Goal: Task Accomplishment & Management: Contribute content

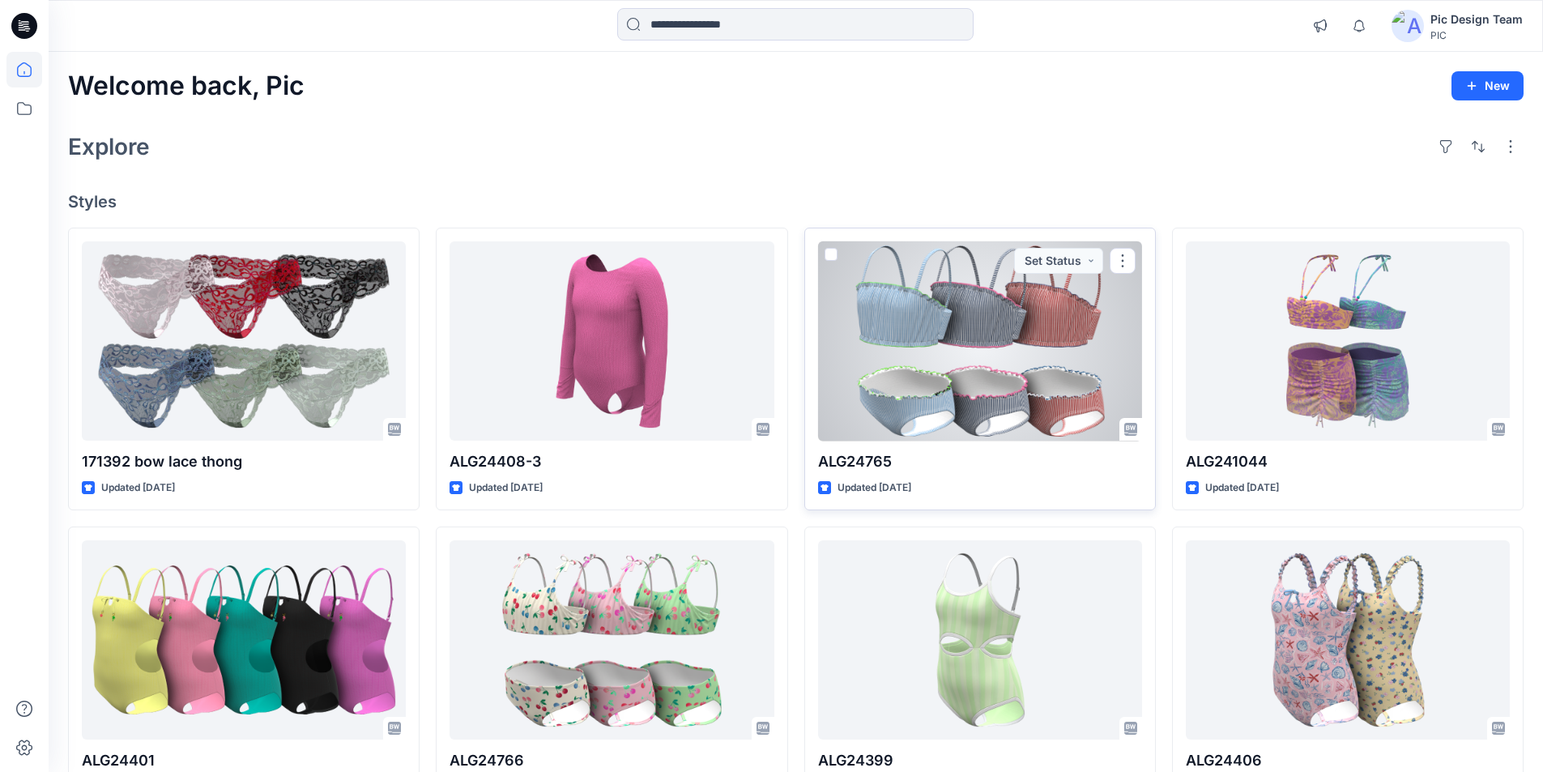
click at [941, 326] on div at bounding box center [980, 341] width 324 height 200
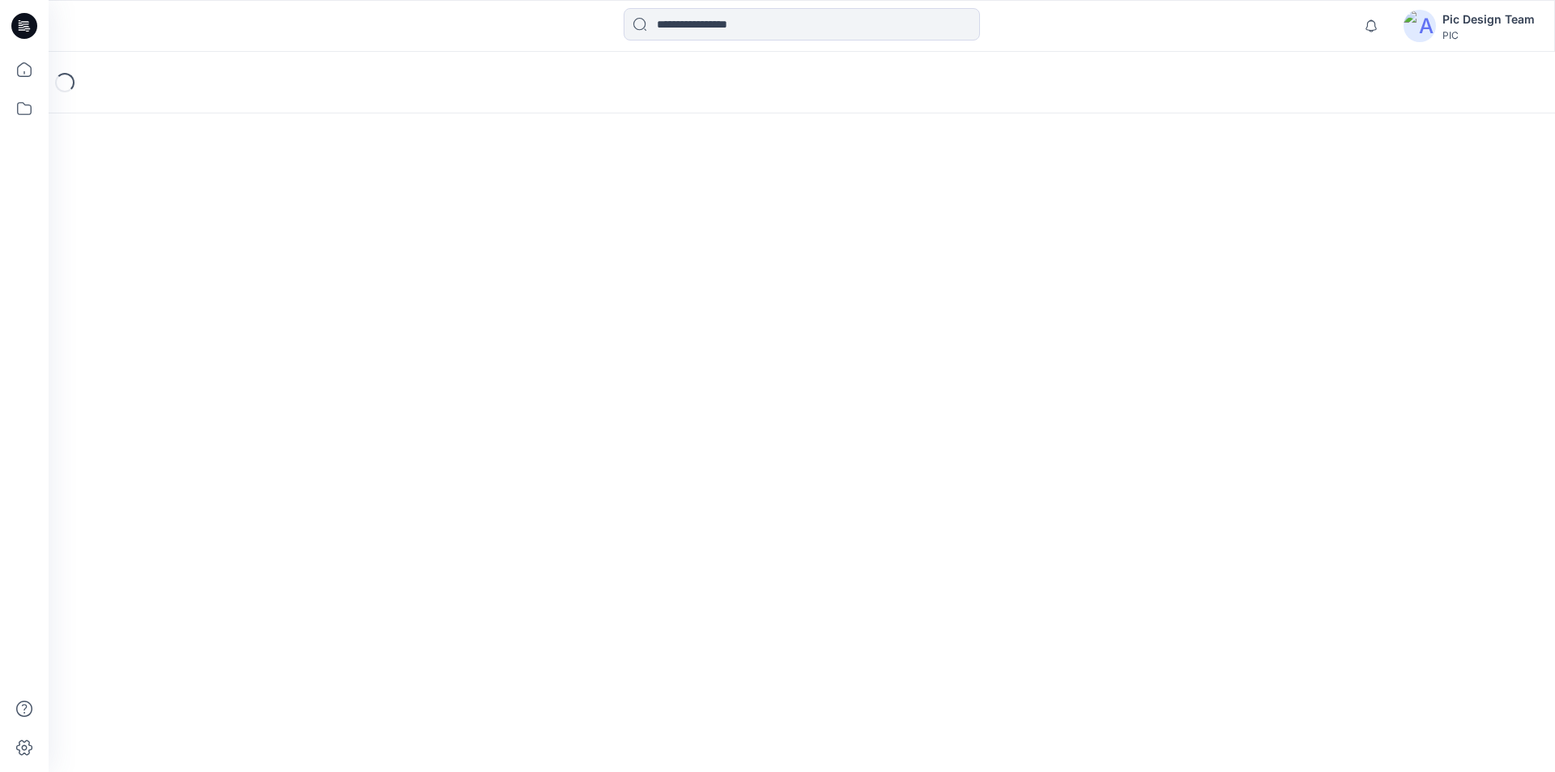
click at [24, 26] on icon at bounding box center [26, 26] width 6 height 1
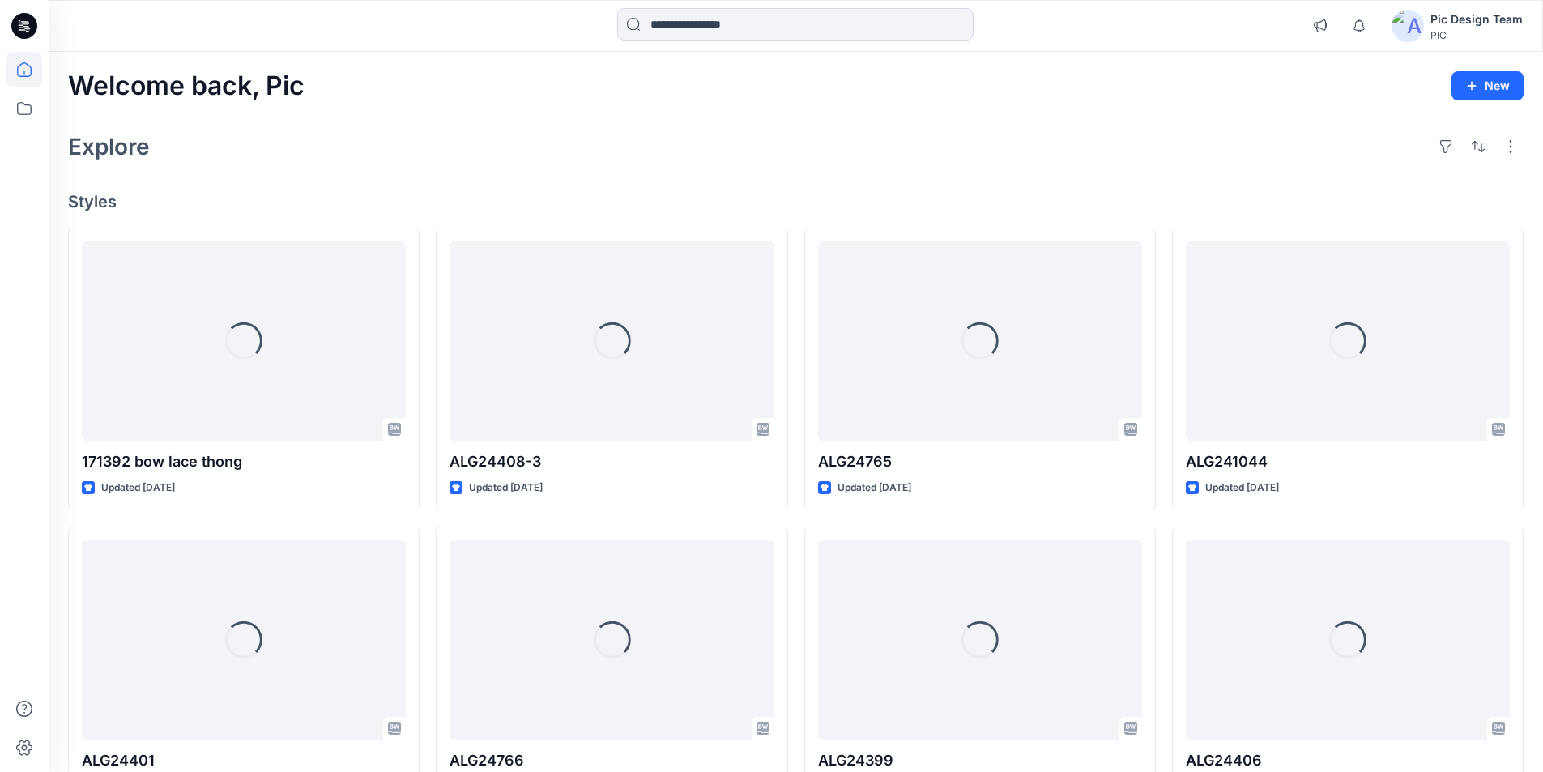
click at [1452, 16] on div "Pic Design Team" at bounding box center [1476, 19] width 92 height 19
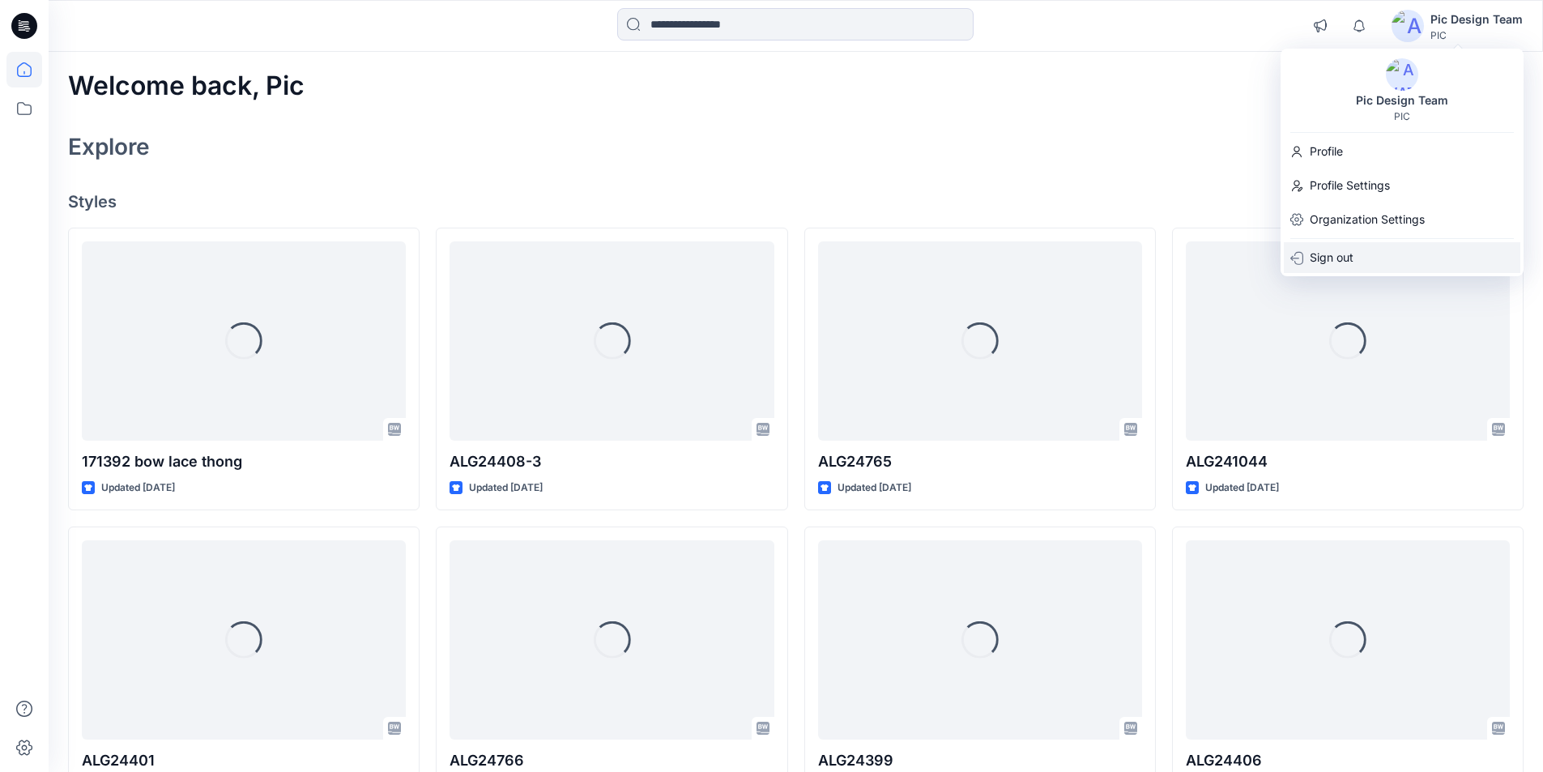
click at [1334, 253] on p "Sign out" at bounding box center [1332, 257] width 44 height 31
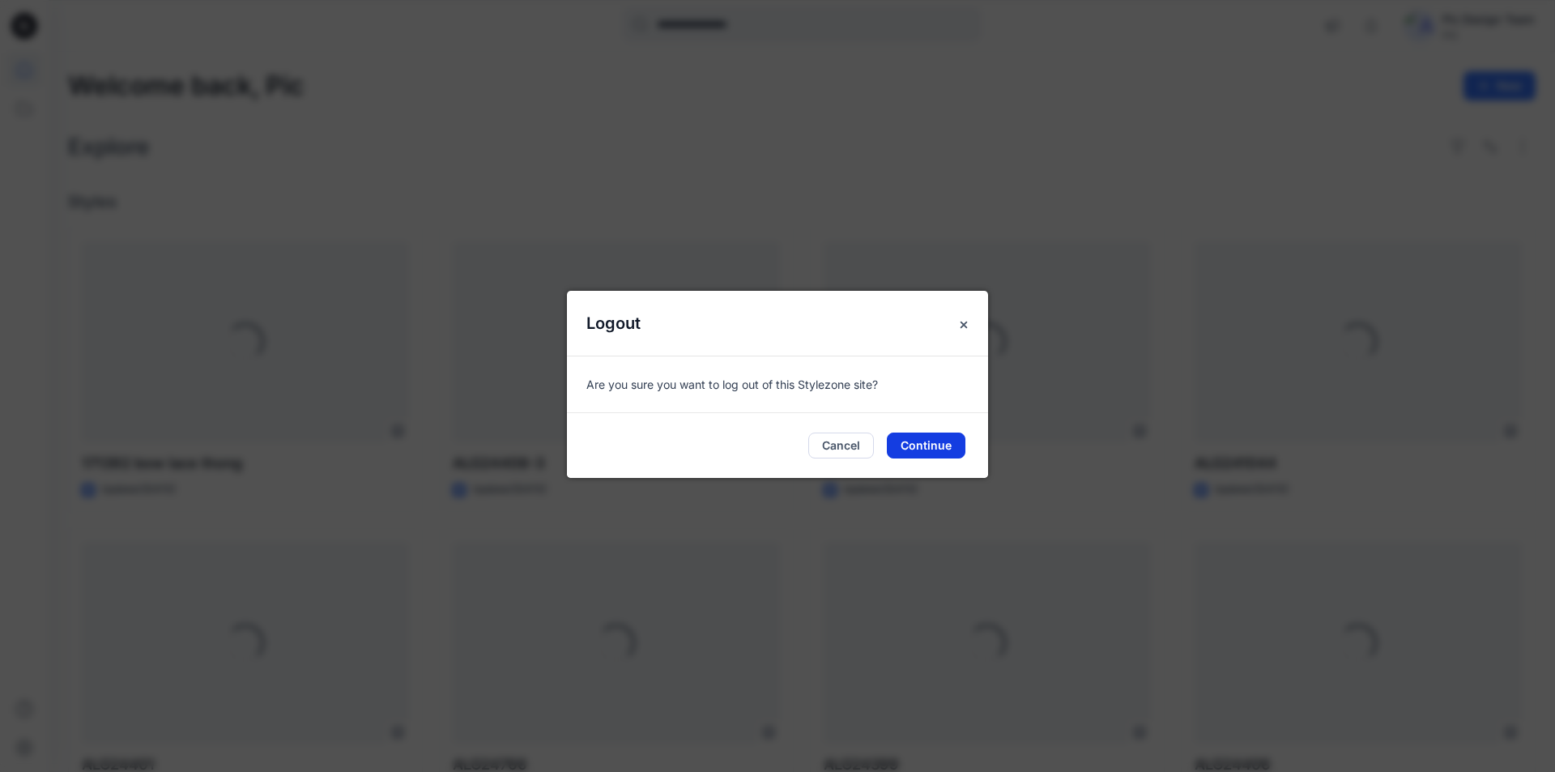
click at [942, 437] on button "Continue" at bounding box center [926, 446] width 79 height 26
click at [942, 438] on button "Continue" at bounding box center [926, 446] width 79 height 26
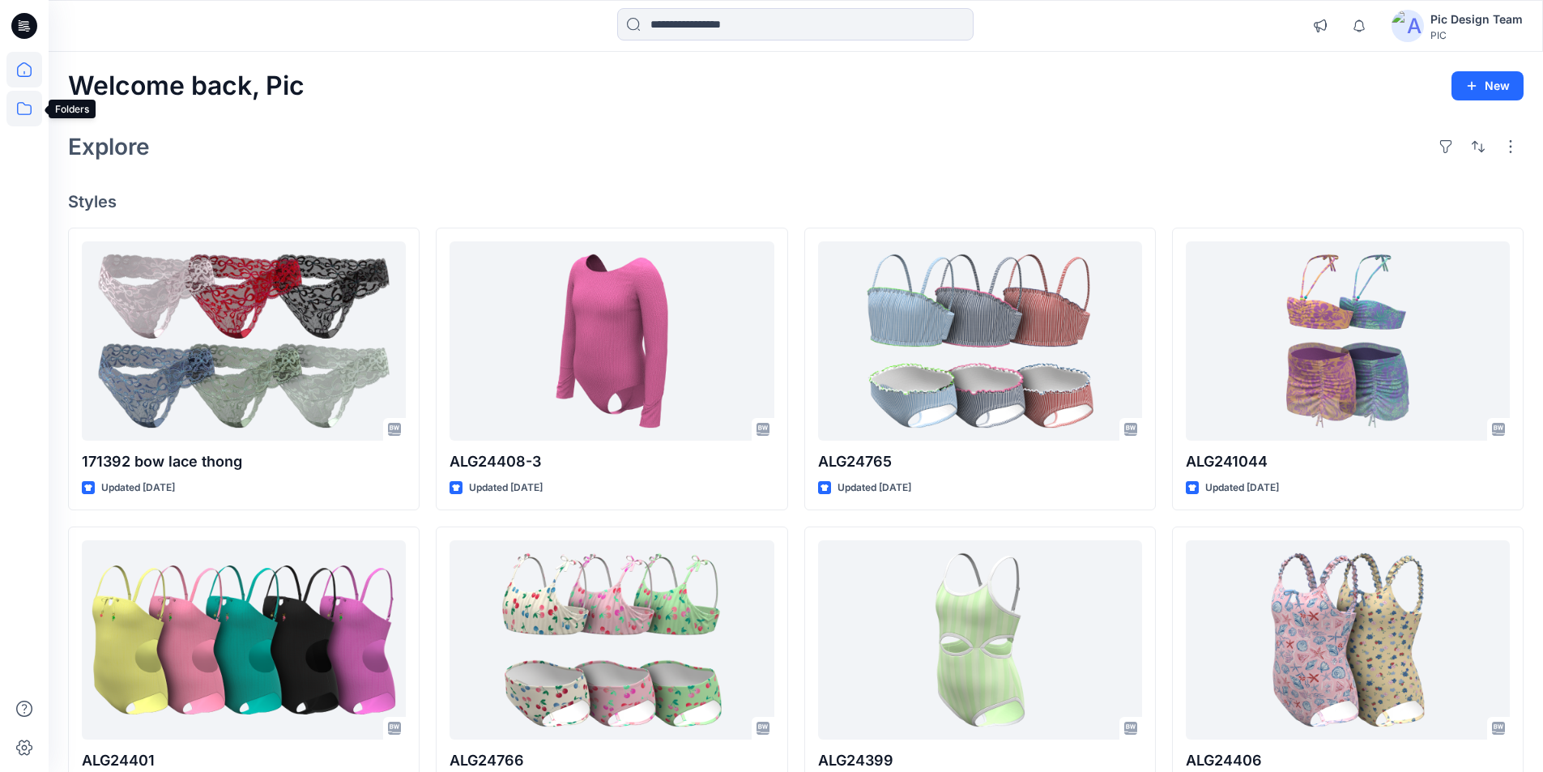
click at [31, 109] on icon at bounding box center [24, 108] width 15 height 13
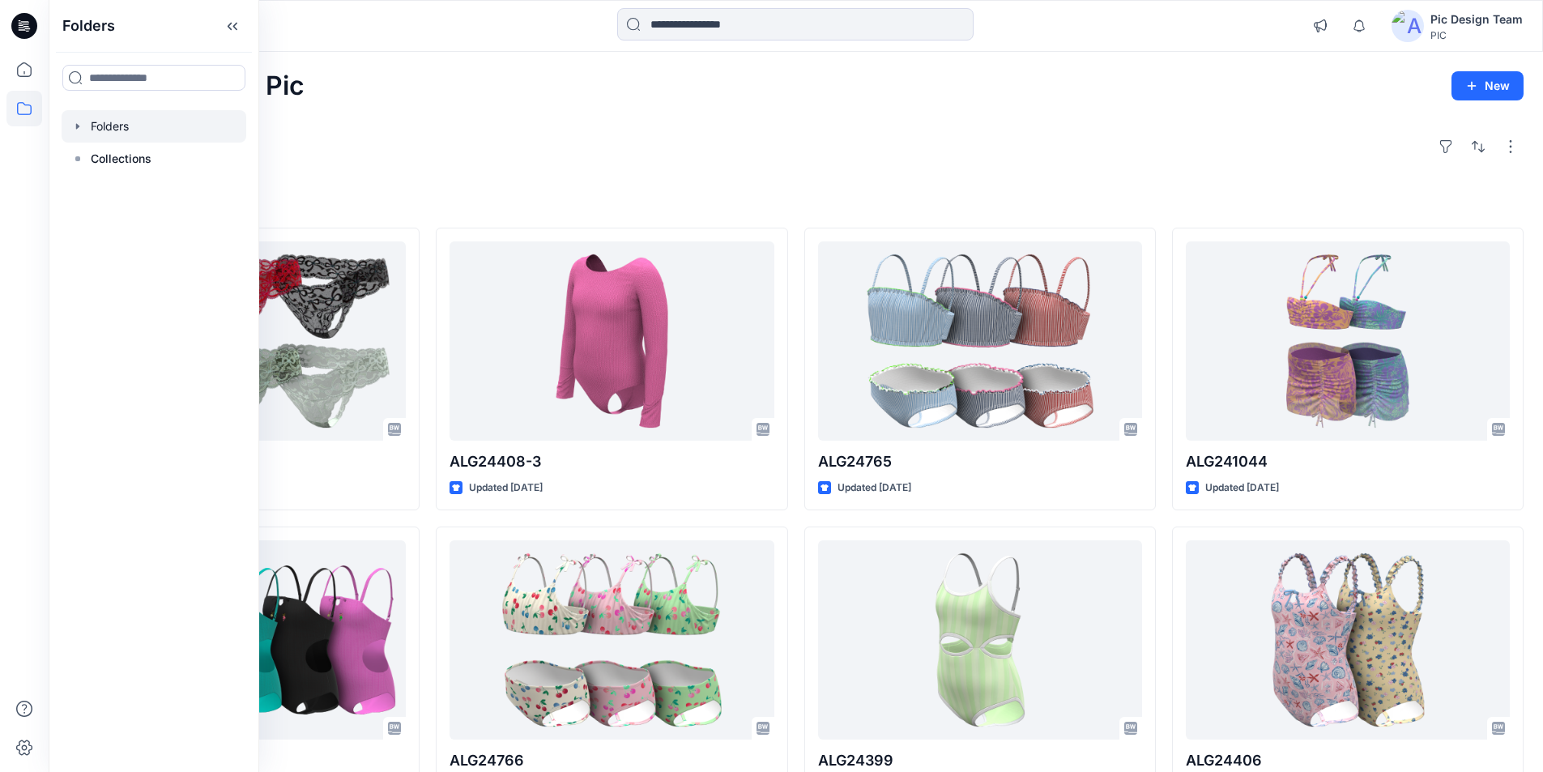
click at [128, 118] on div at bounding box center [154, 126] width 185 height 32
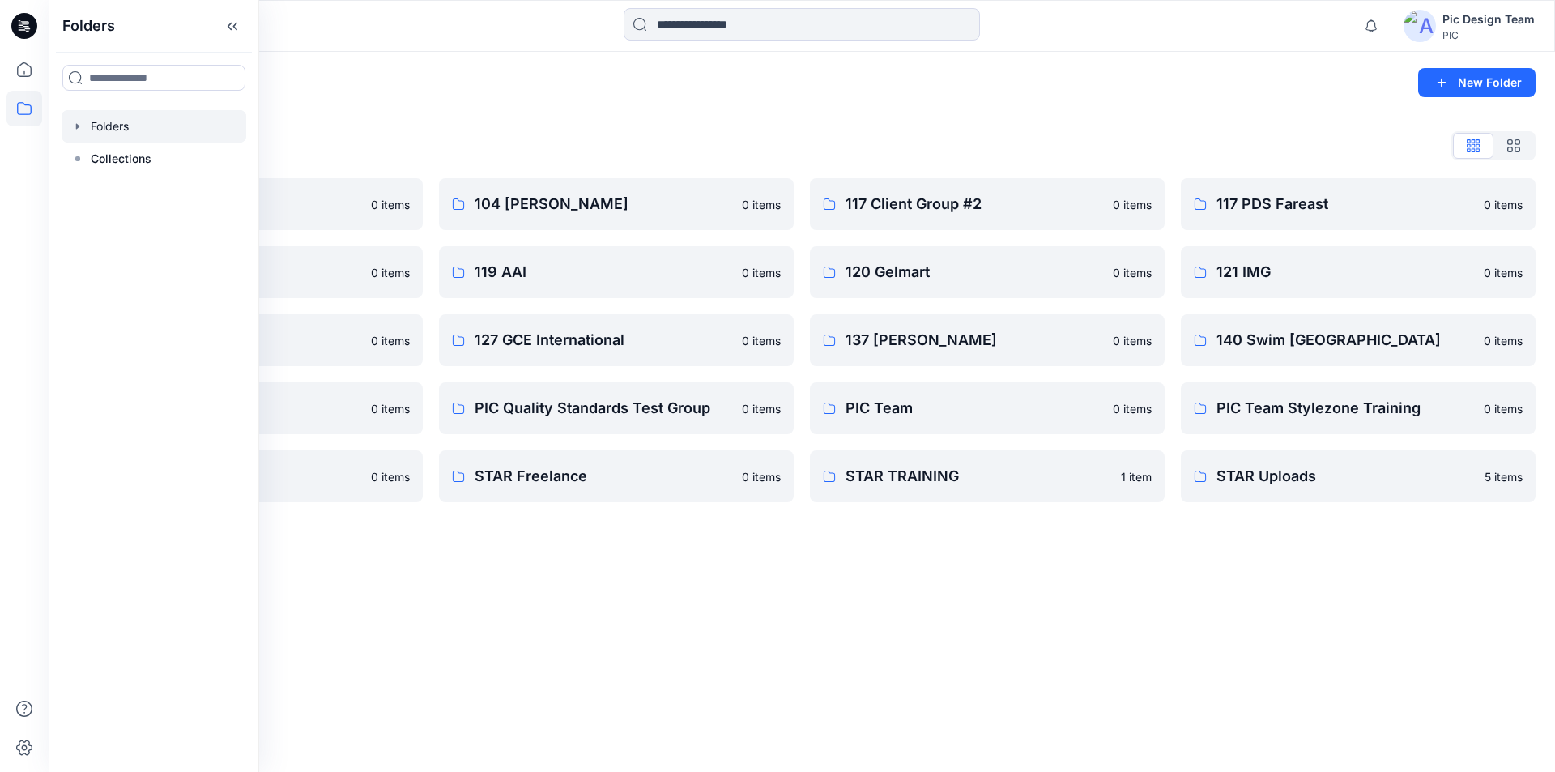
click at [952, 649] on div "Folders New Folder Folders List 103 HIS International 0 items 118 Add Black 0 i…" at bounding box center [802, 412] width 1507 height 720
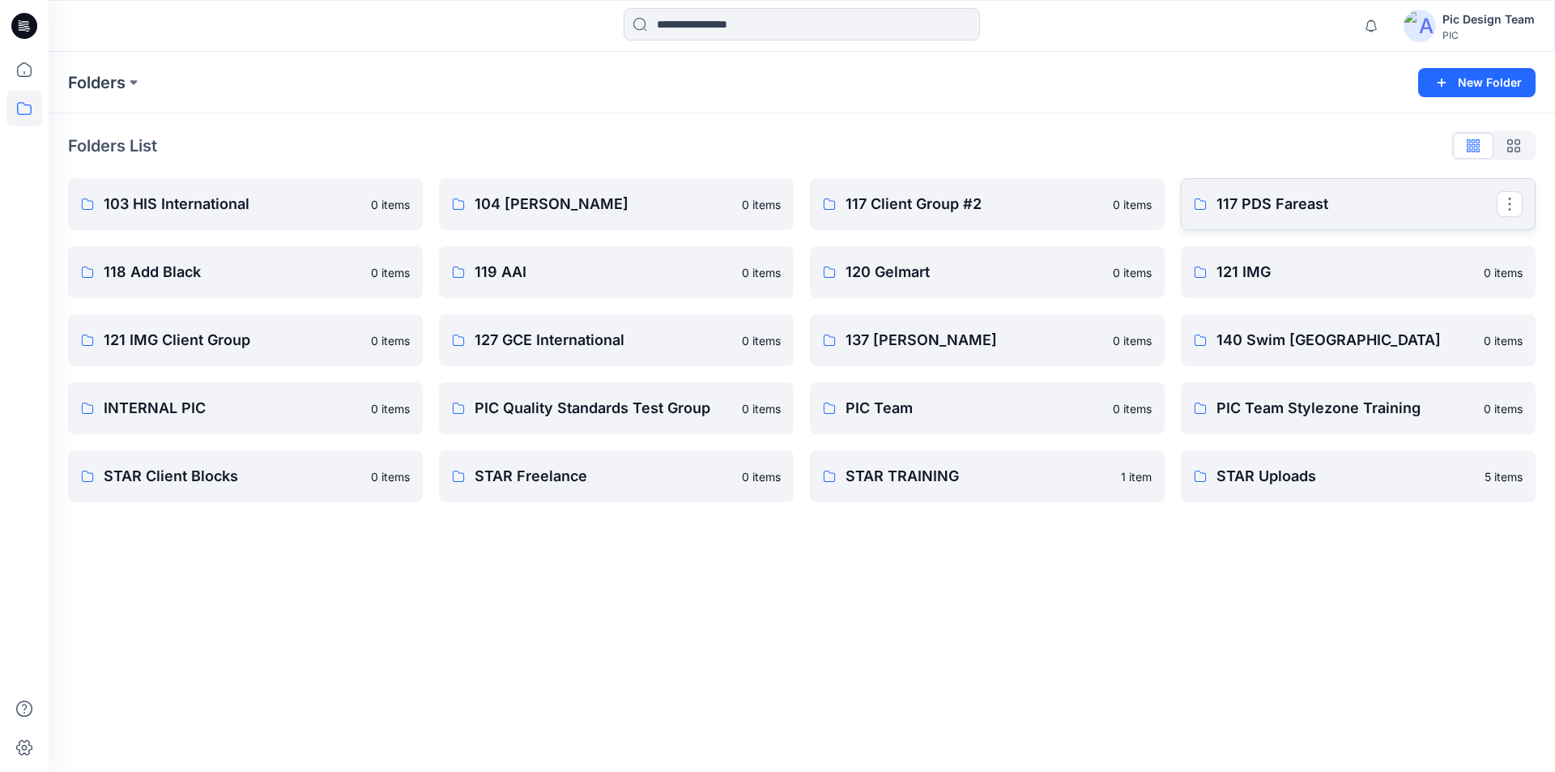
click at [1313, 203] on p "117 PDS Fareast" at bounding box center [1357, 204] width 280 height 23
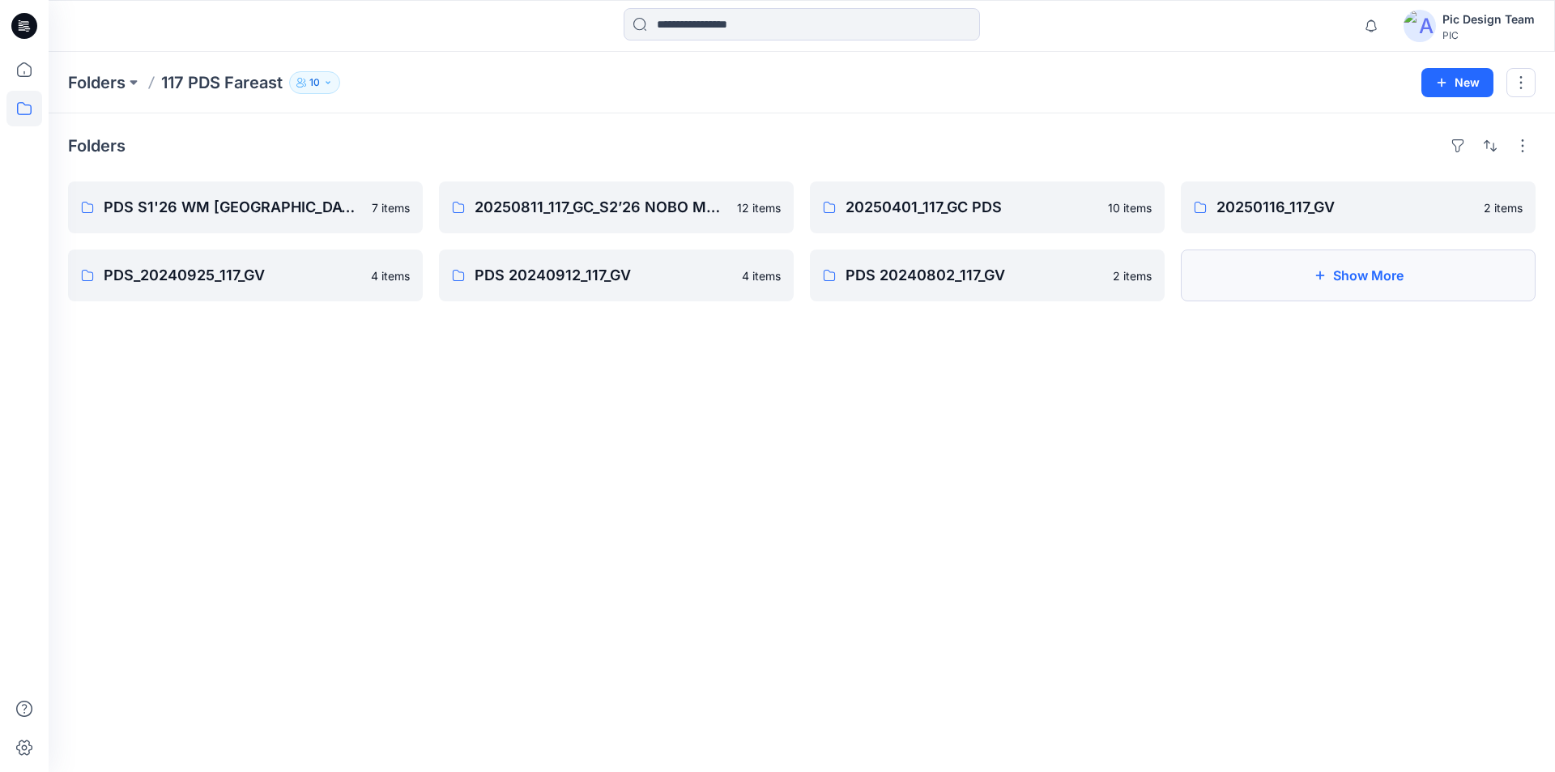
click at [1337, 261] on button "Show More" at bounding box center [1358, 275] width 355 height 52
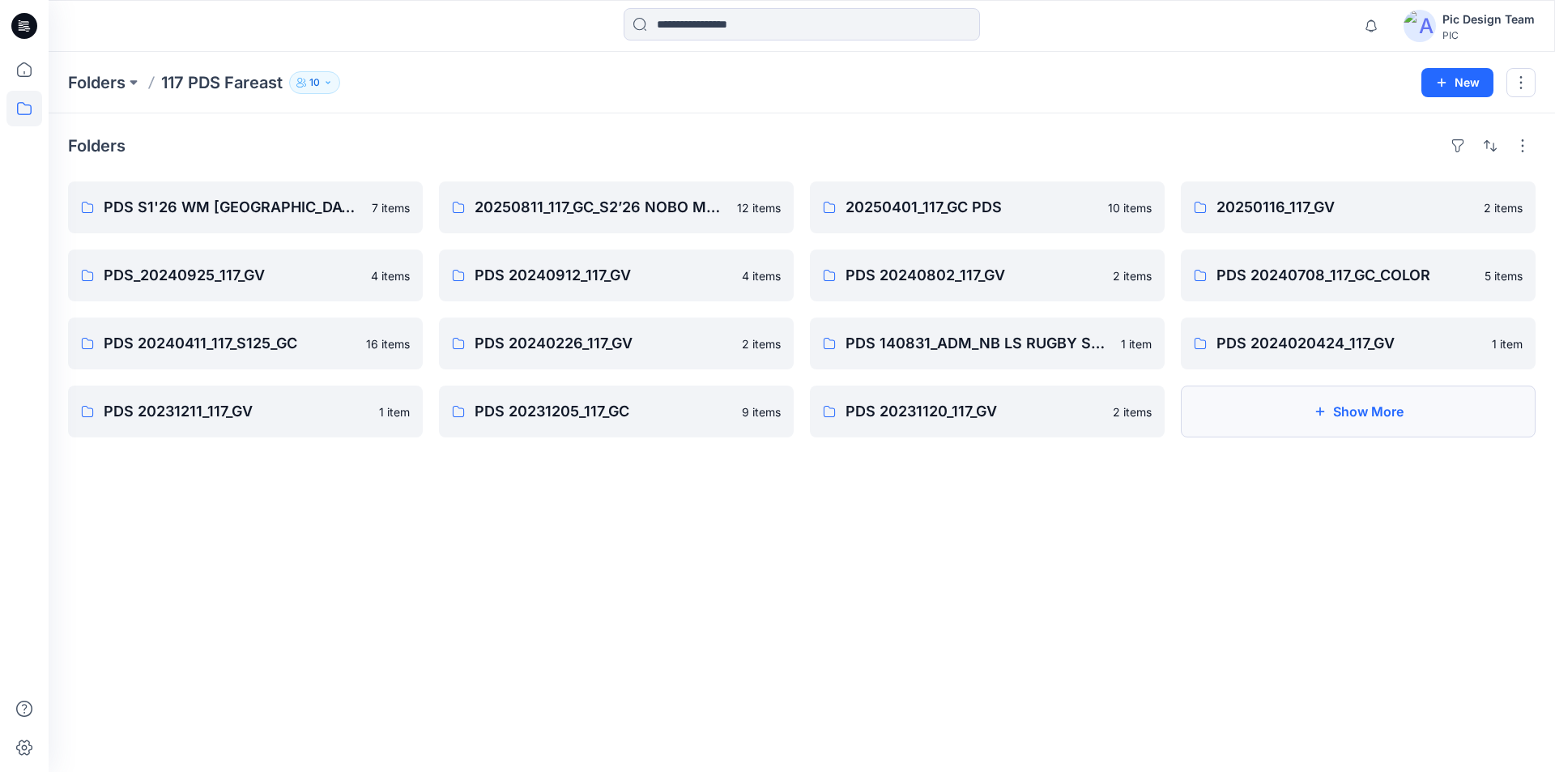
click at [1338, 401] on button "Show More" at bounding box center [1358, 412] width 355 height 52
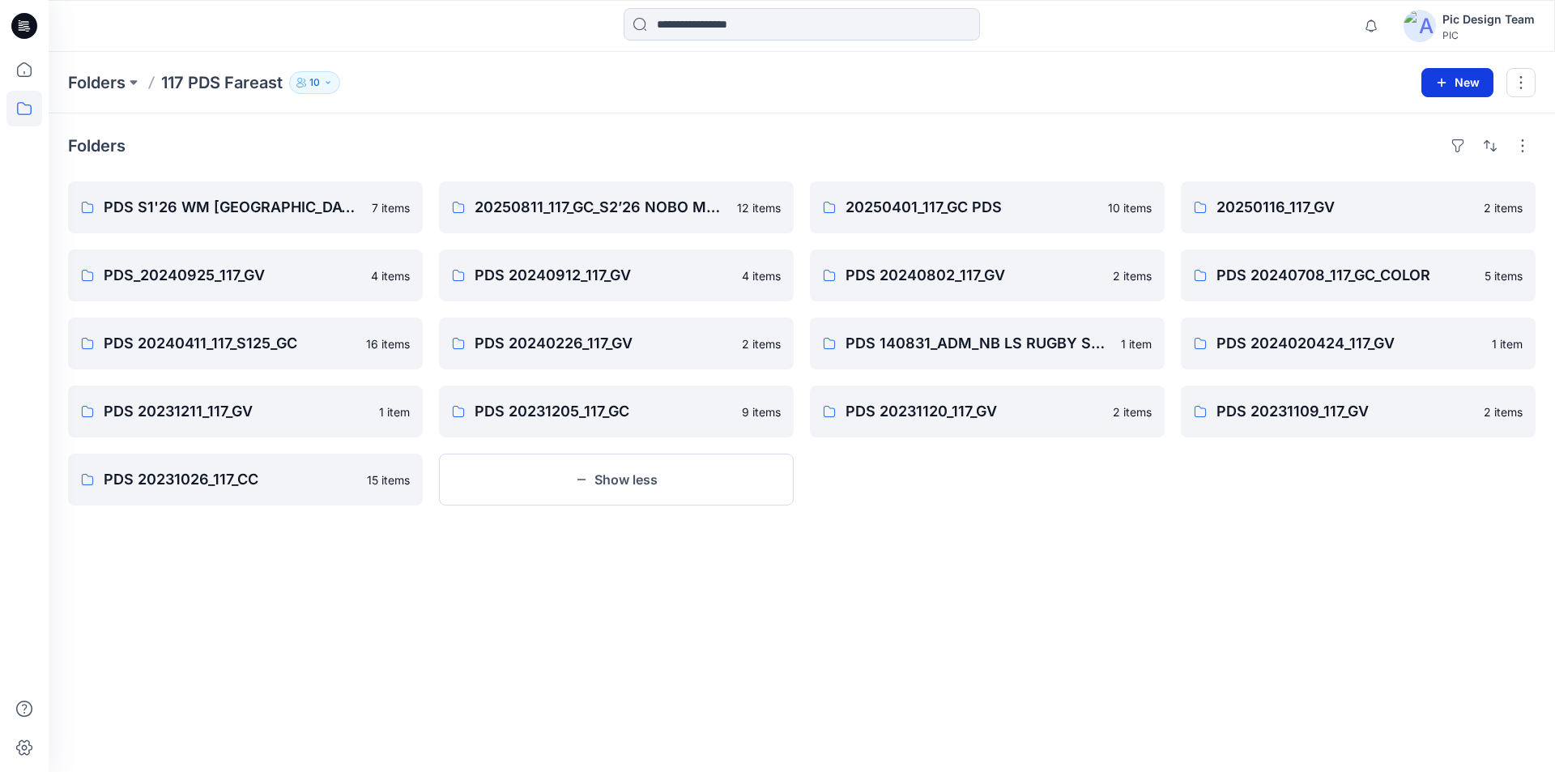
click at [1448, 81] on icon "button" at bounding box center [1441, 82] width 13 height 13
click at [1410, 146] on p "New Folder" at bounding box center [1422, 154] width 60 height 17
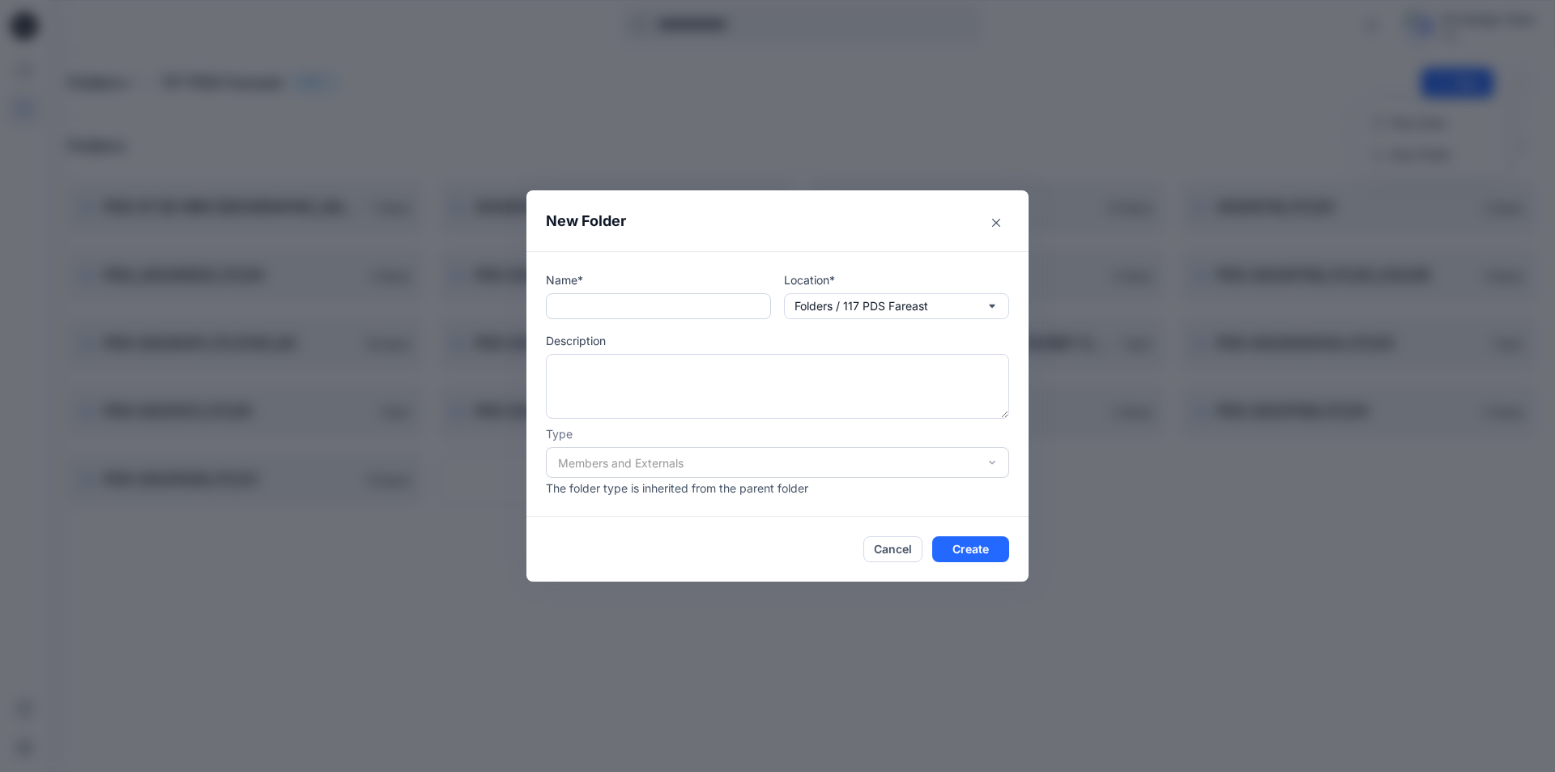
click at [573, 308] on input "text" at bounding box center [658, 306] width 225 height 26
click at [675, 313] on input "text" at bounding box center [658, 306] width 225 height 26
paste input "**********"
click at [549, 309] on input "**********" at bounding box center [658, 306] width 225 height 26
type input "**********"
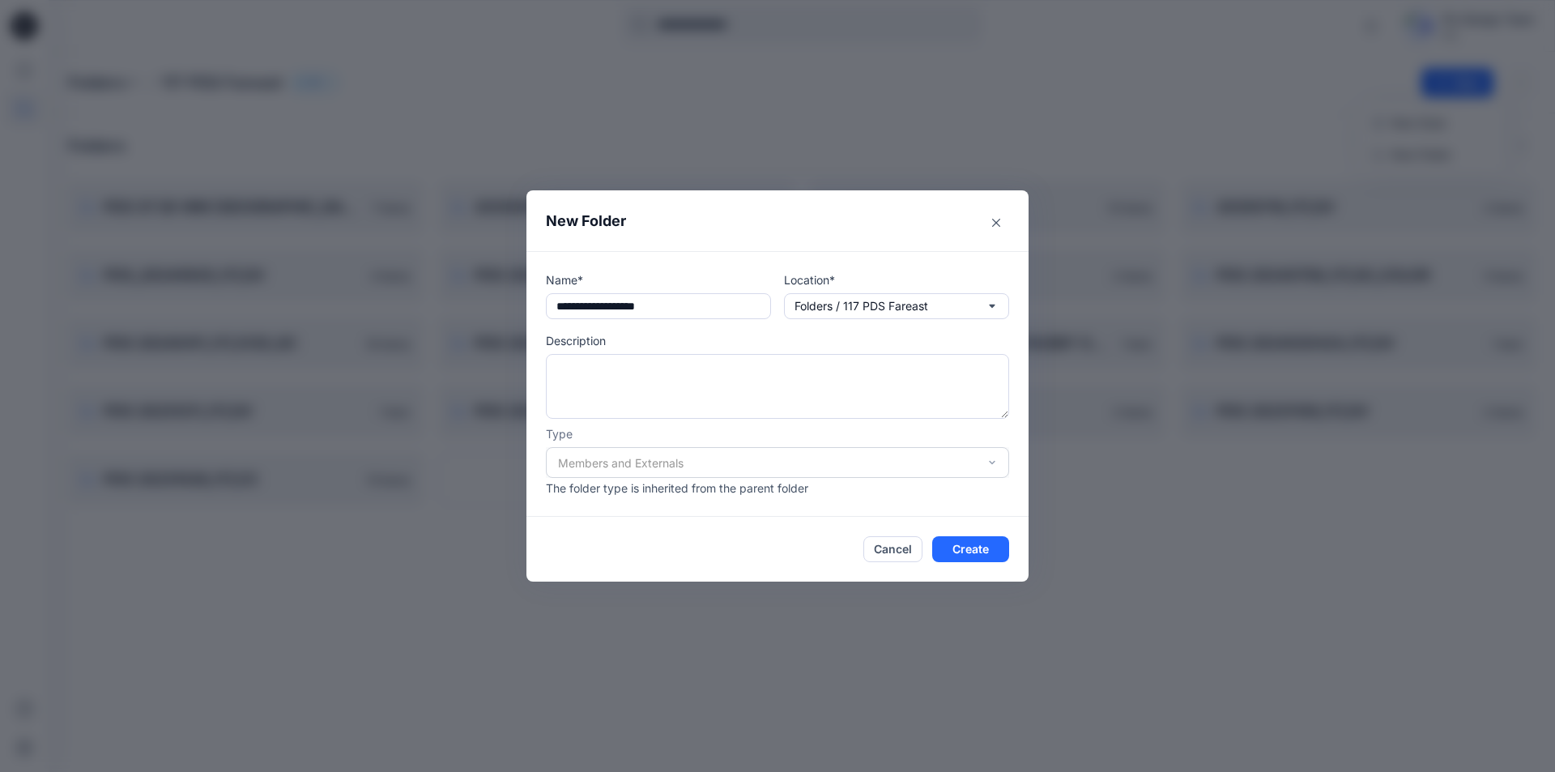
click at [714, 240] on header "New Folder" at bounding box center [778, 220] width 502 height 61
click at [974, 536] on button "Create" at bounding box center [970, 549] width 77 height 26
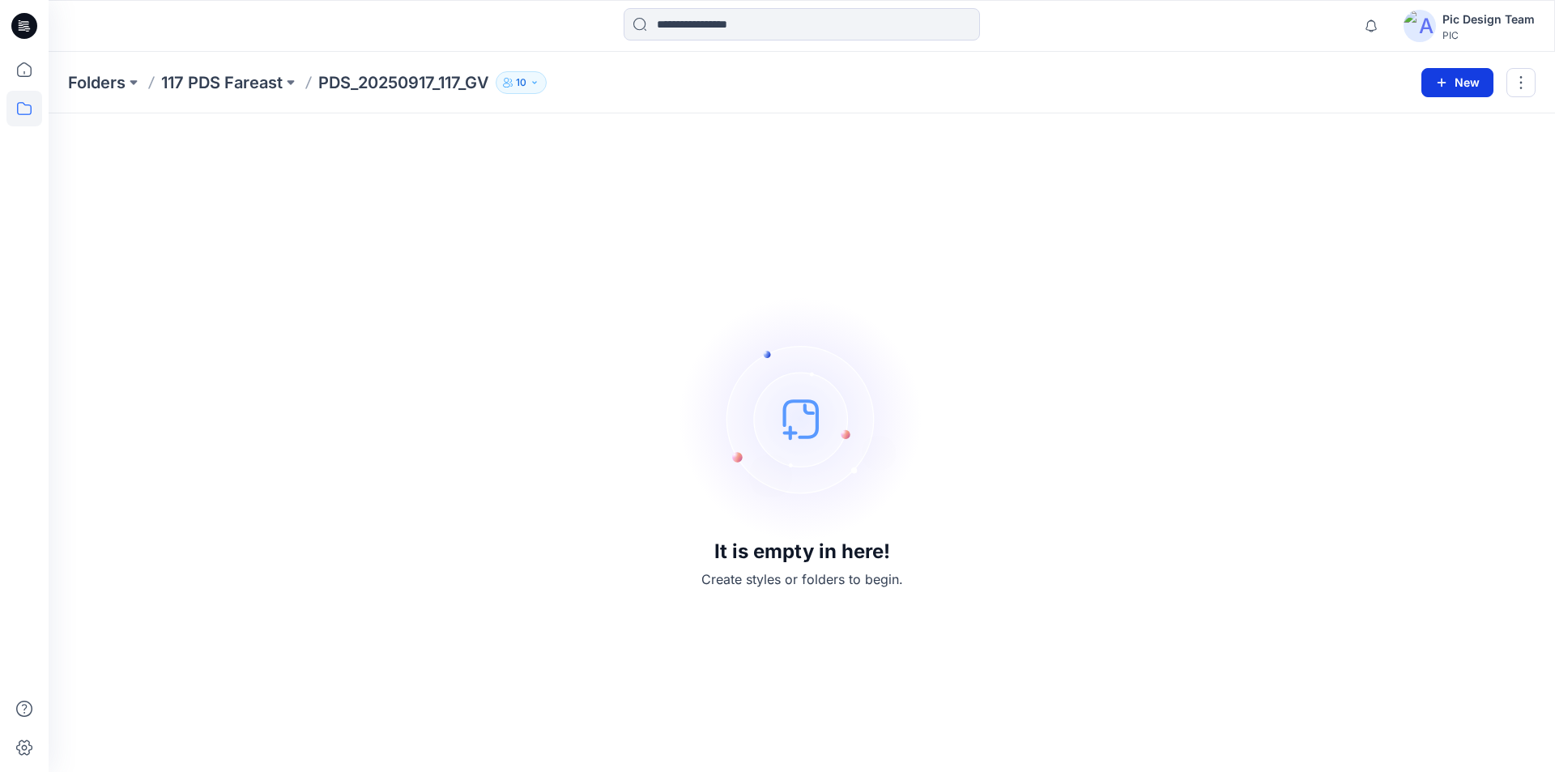
click at [1448, 78] on icon "button" at bounding box center [1441, 82] width 13 height 13
click at [1426, 116] on button "New Style" at bounding box center [1431, 123] width 139 height 32
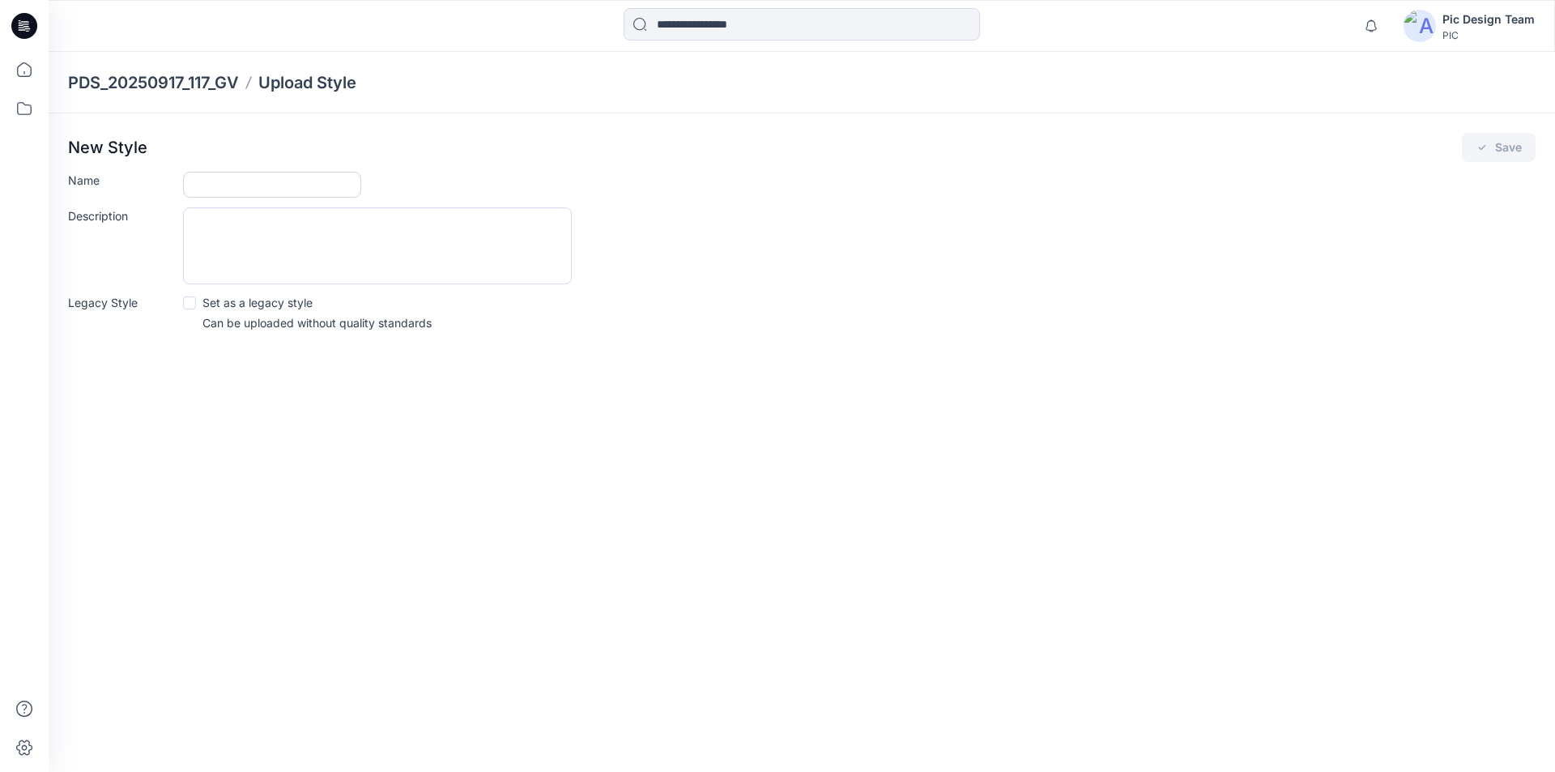
click at [244, 176] on input "Name" at bounding box center [272, 185] width 178 height 26
click at [267, 174] on input "Name" at bounding box center [272, 185] width 178 height 26
paste input "**********"
type input "**********"
click at [575, 143] on div "New Style Save" at bounding box center [802, 147] width 1468 height 29
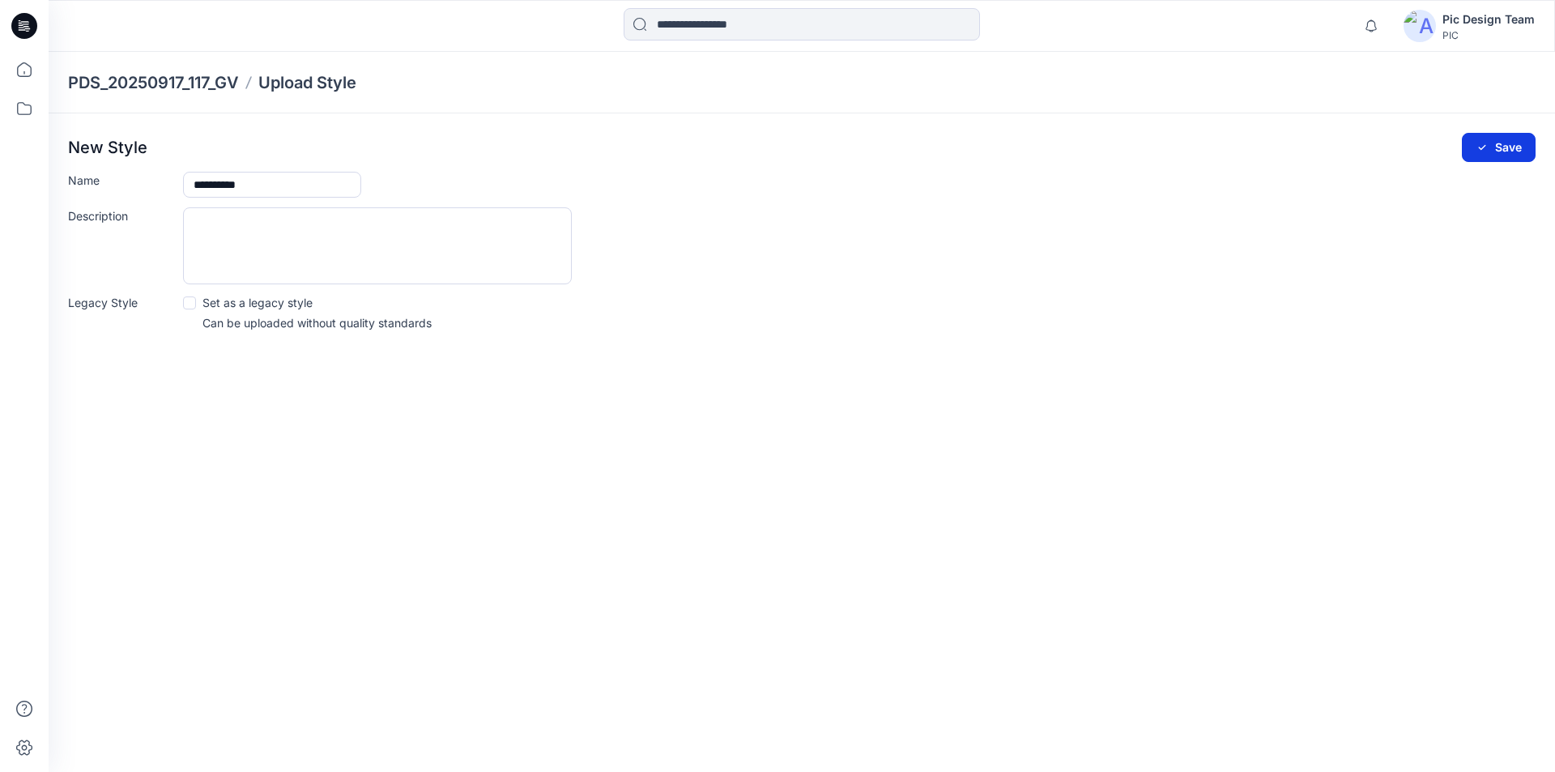
click at [1495, 137] on button "Save" at bounding box center [1499, 147] width 74 height 29
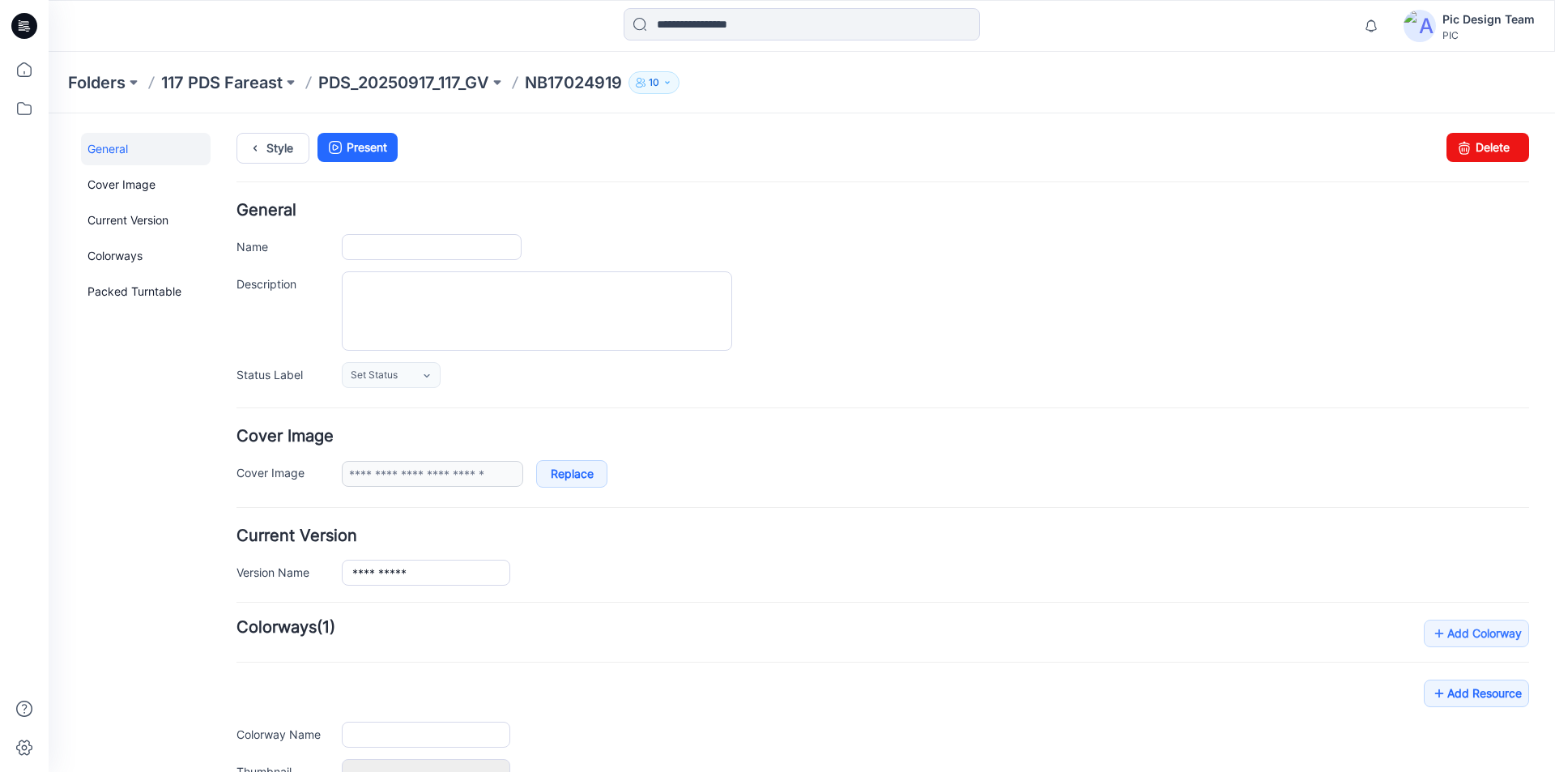
type input "**********"
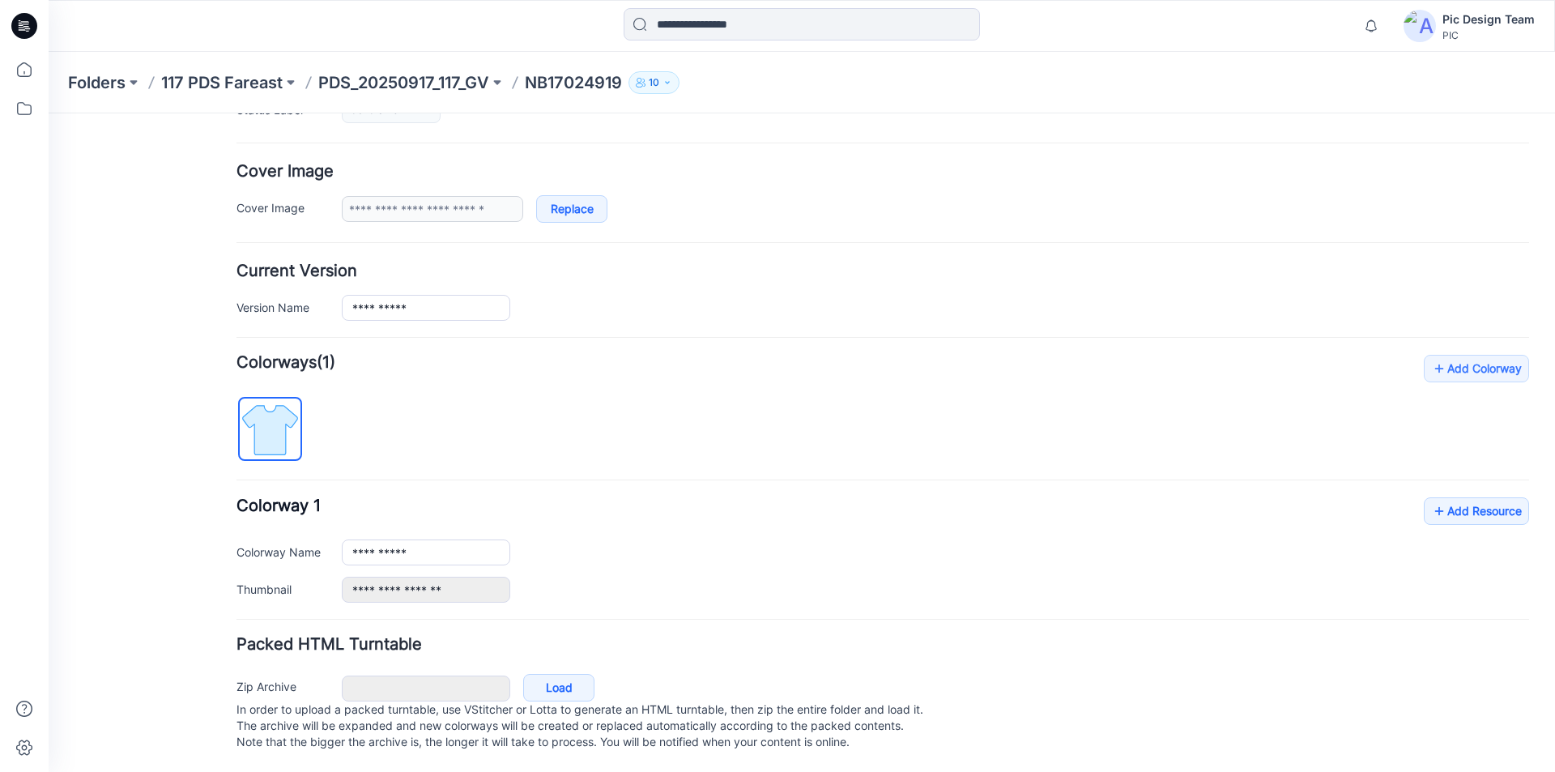
scroll to position [281, 0]
click at [551, 674] on link "Load" at bounding box center [558, 688] width 71 height 28
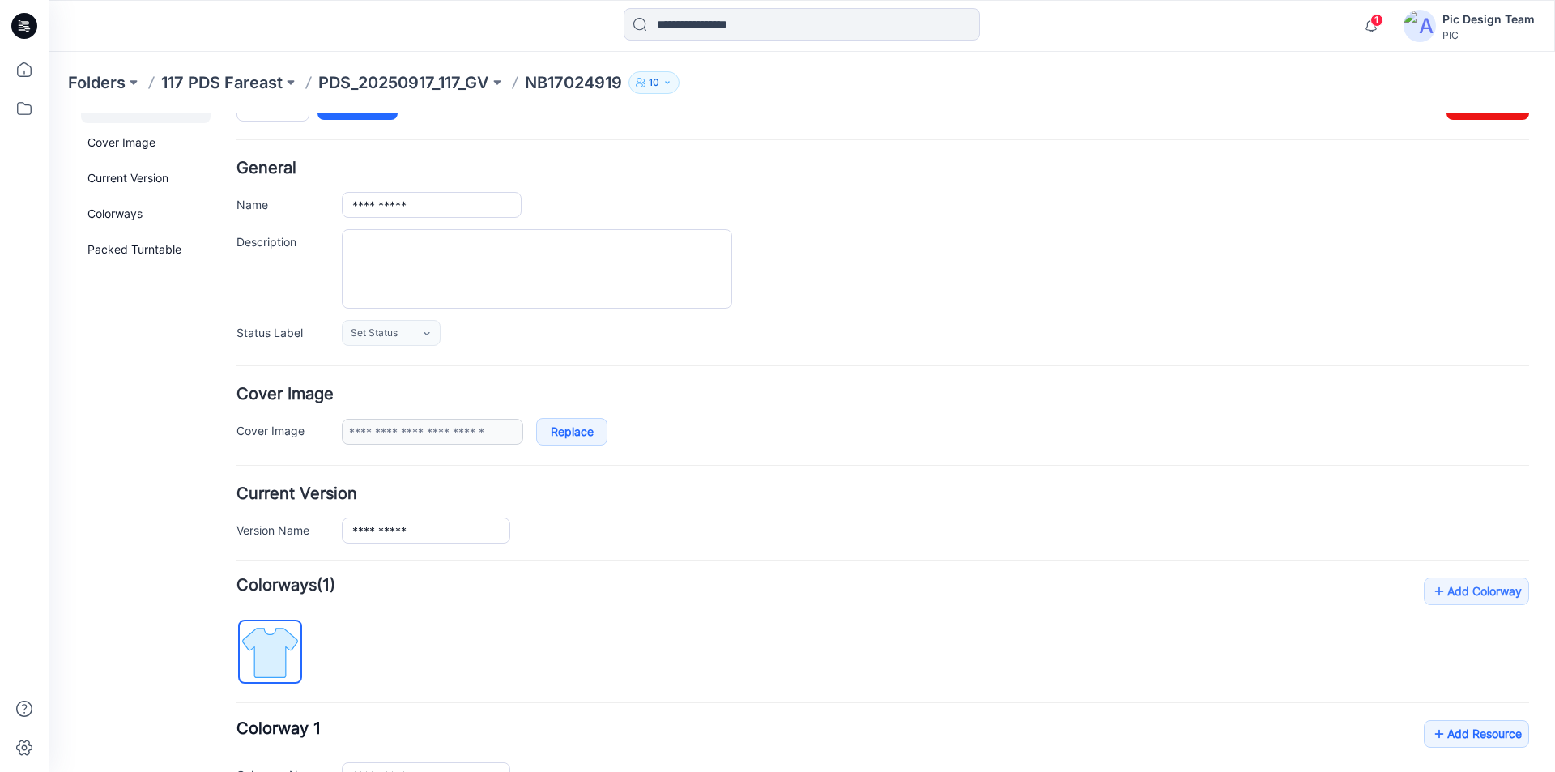
scroll to position [0, 0]
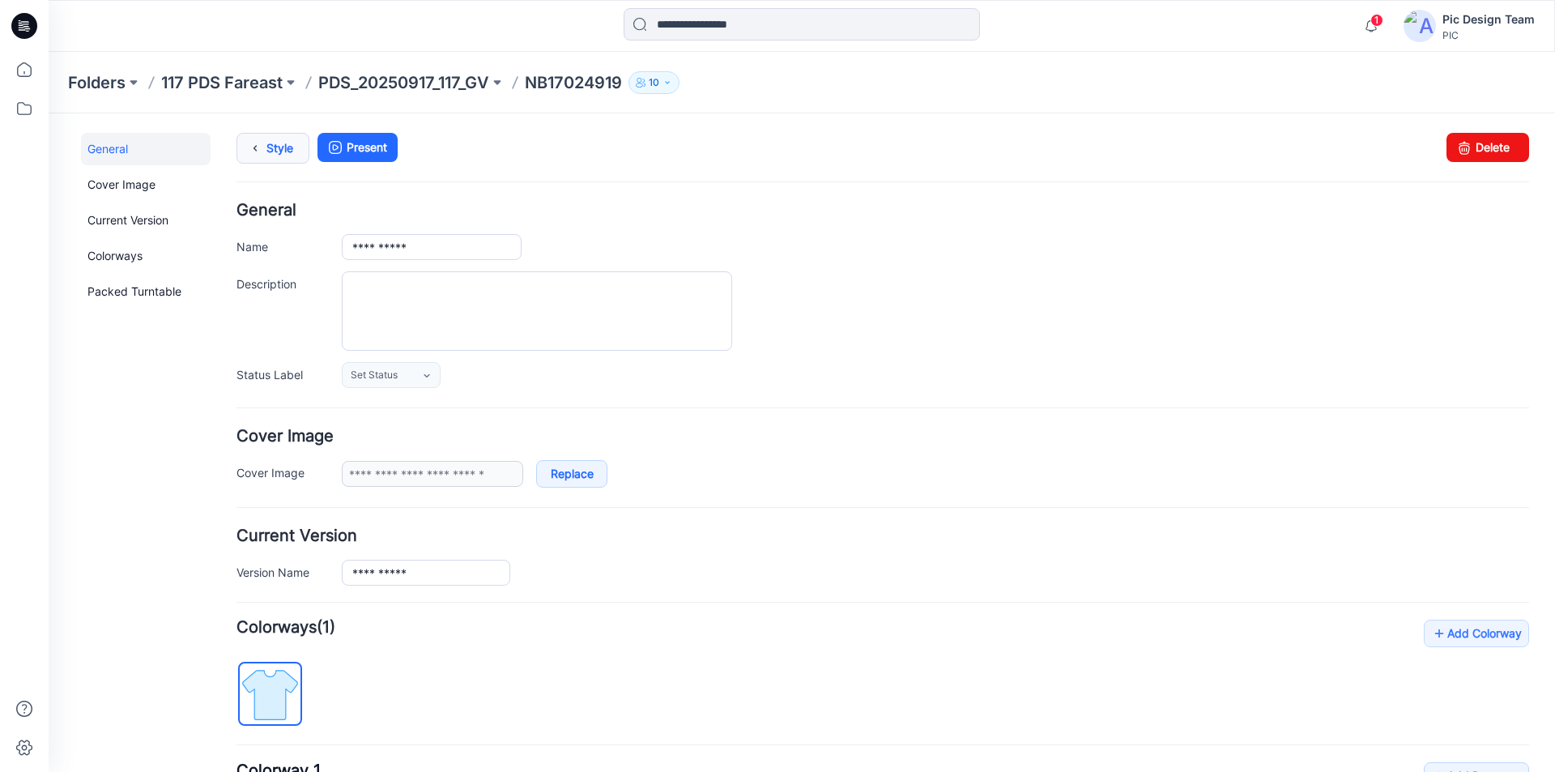
click at [259, 158] on icon at bounding box center [255, 148] width 23 height 29
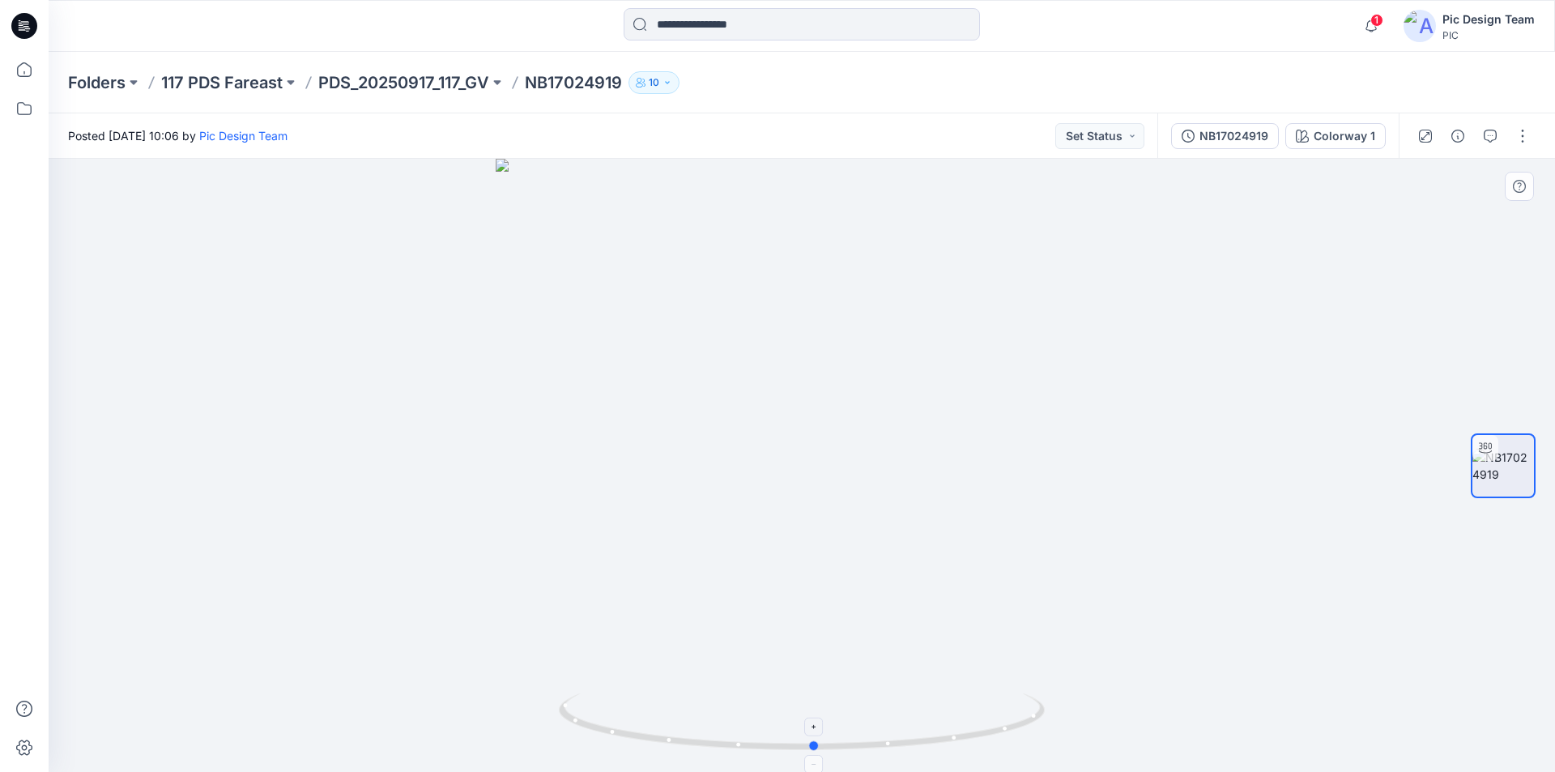
drag, startPoint x: 1025, startPoint y: 730, endPoint x: 1038, endPoint y: 739, distance: 15.7
click at [1038, 739] on icon at bounding box center [804, 723] width 490 height 61
click at [1530, 143] on button "button" at bounding box center [1523, 136] width 26 height 26
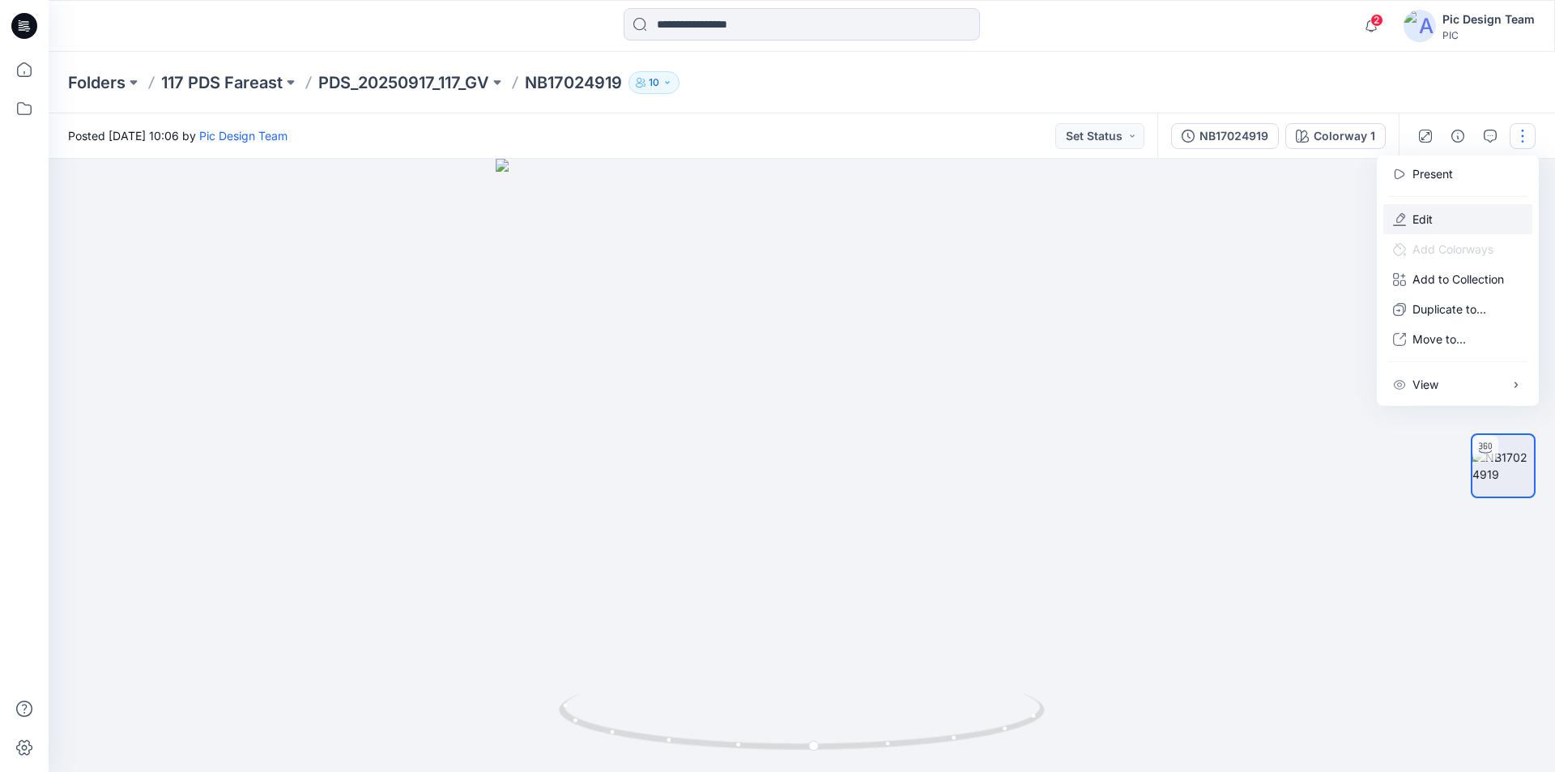
click at [1426, 209] on button "Edit" at bounding box center [1458, 219] width 149 height 30
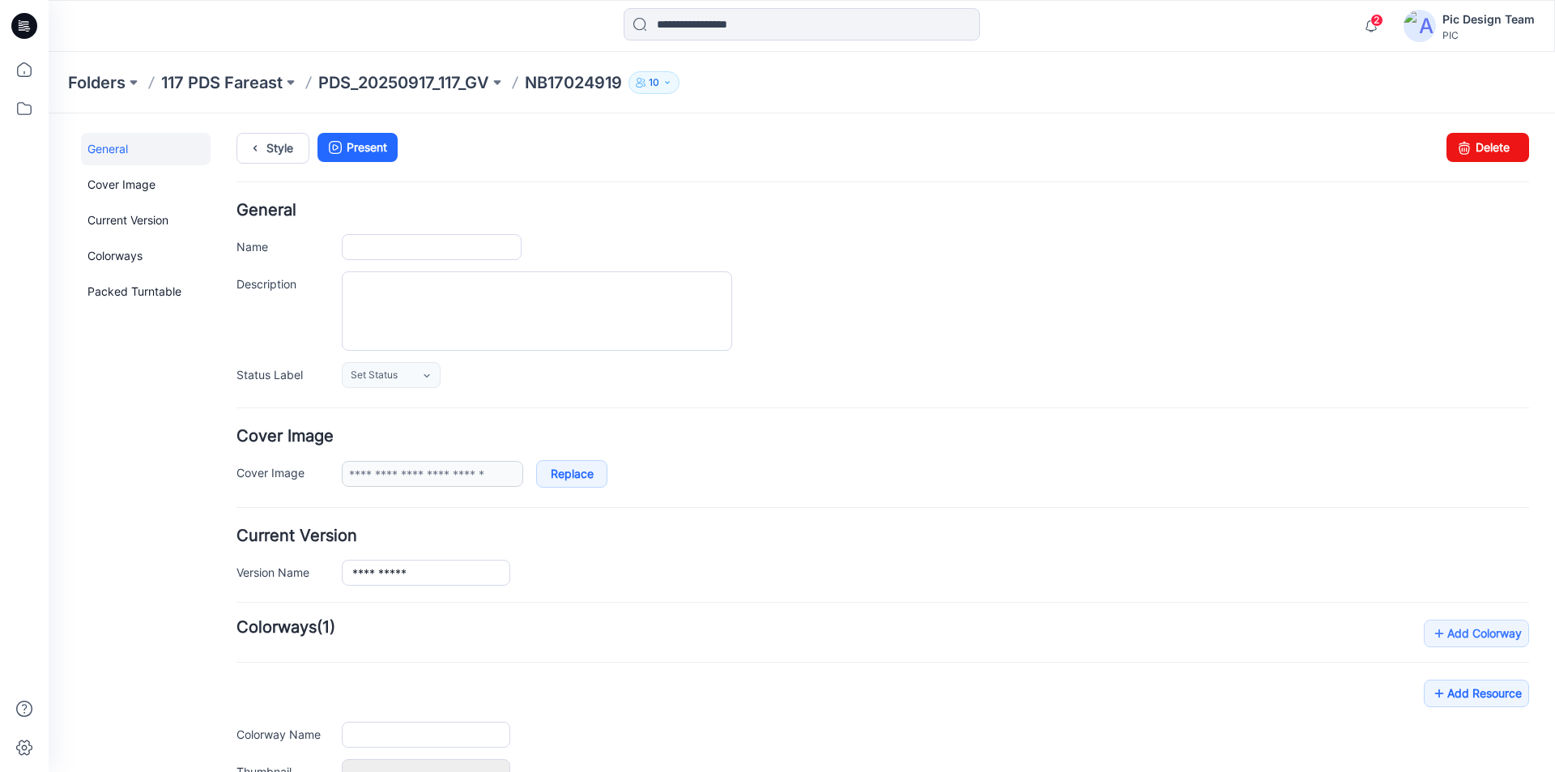
type input "**********"
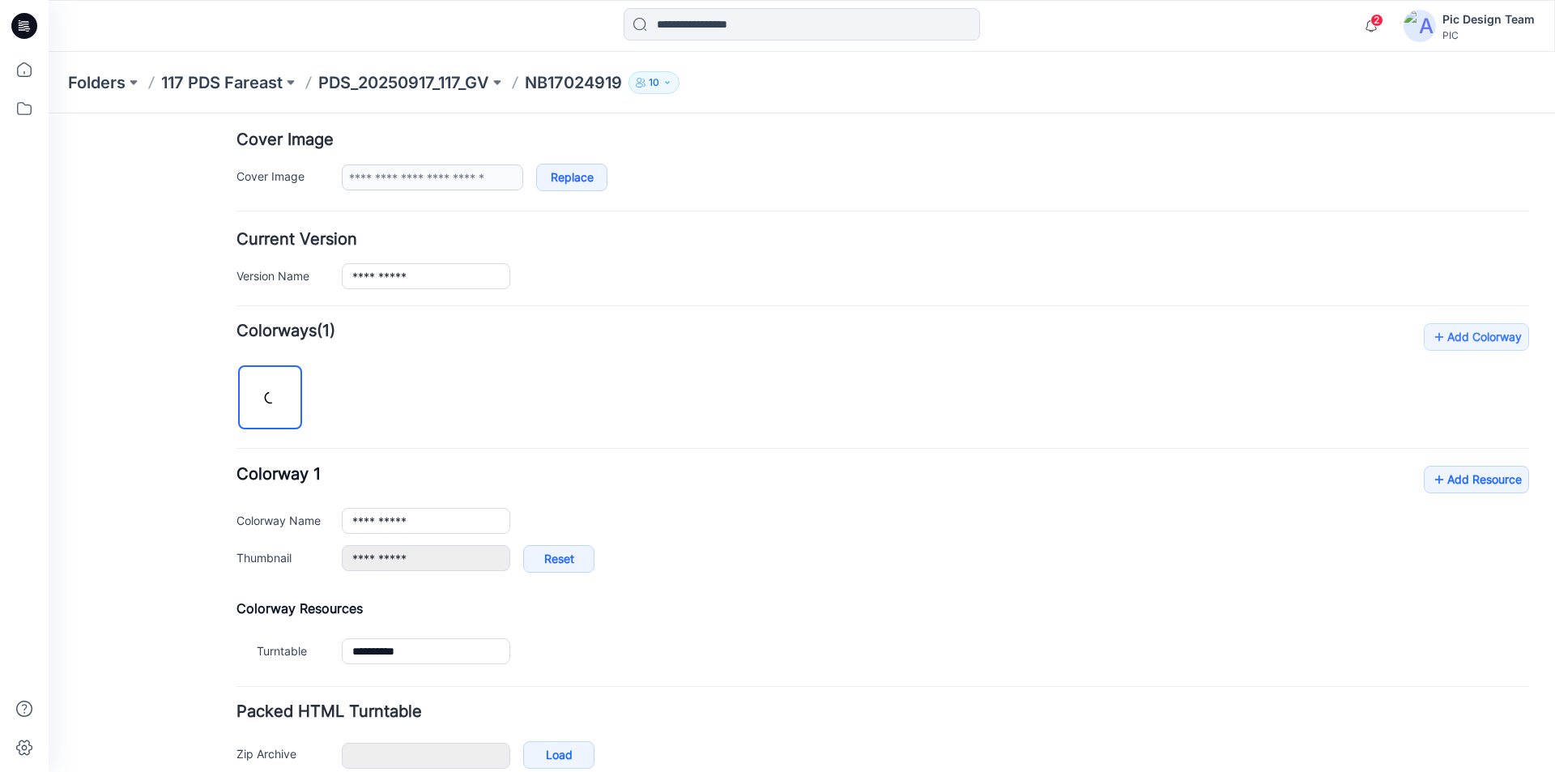
scroll to position [380, 0]
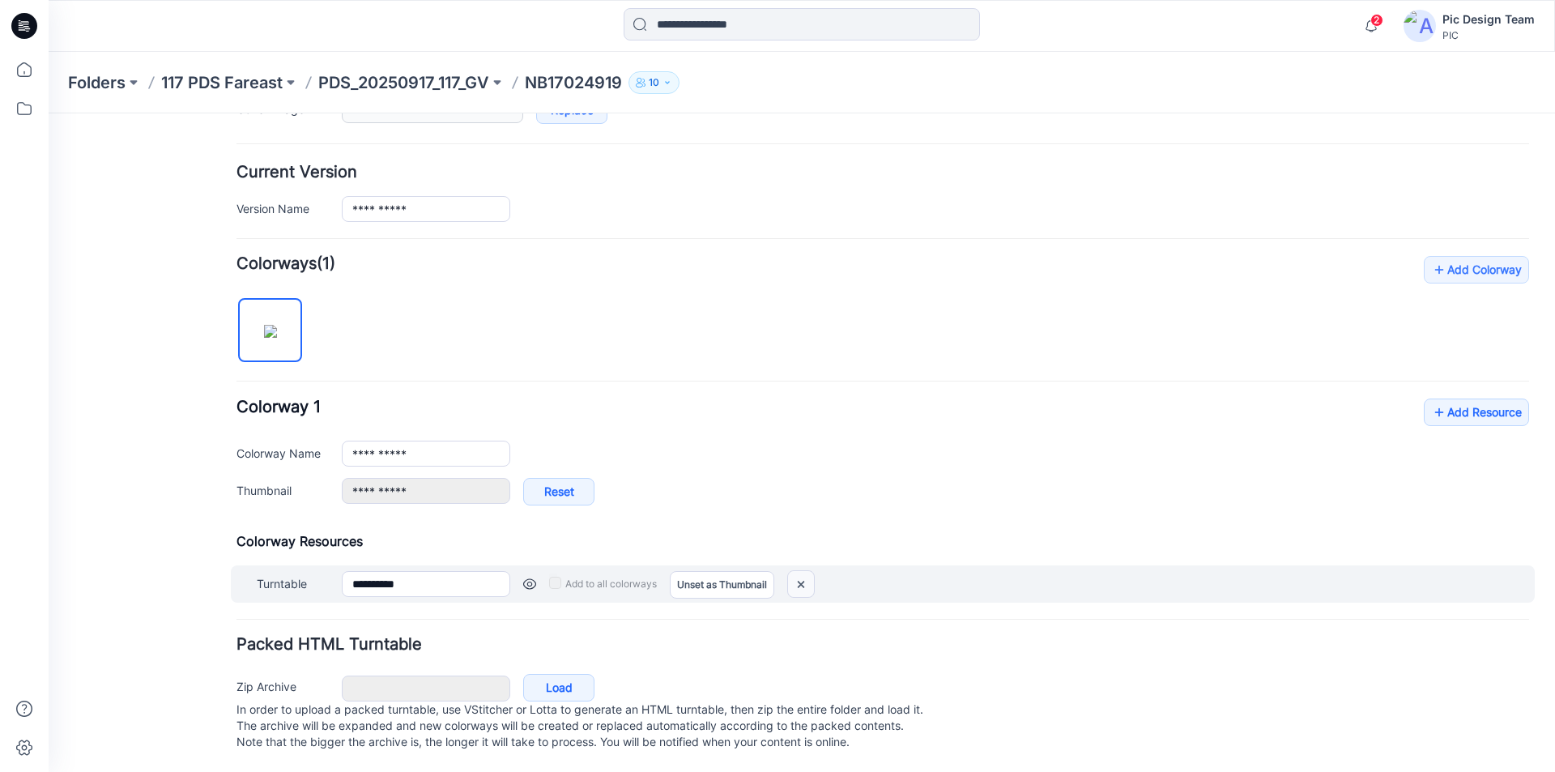
click at [804, 571] on img at bounding box center [801, 584] width 26 height 27
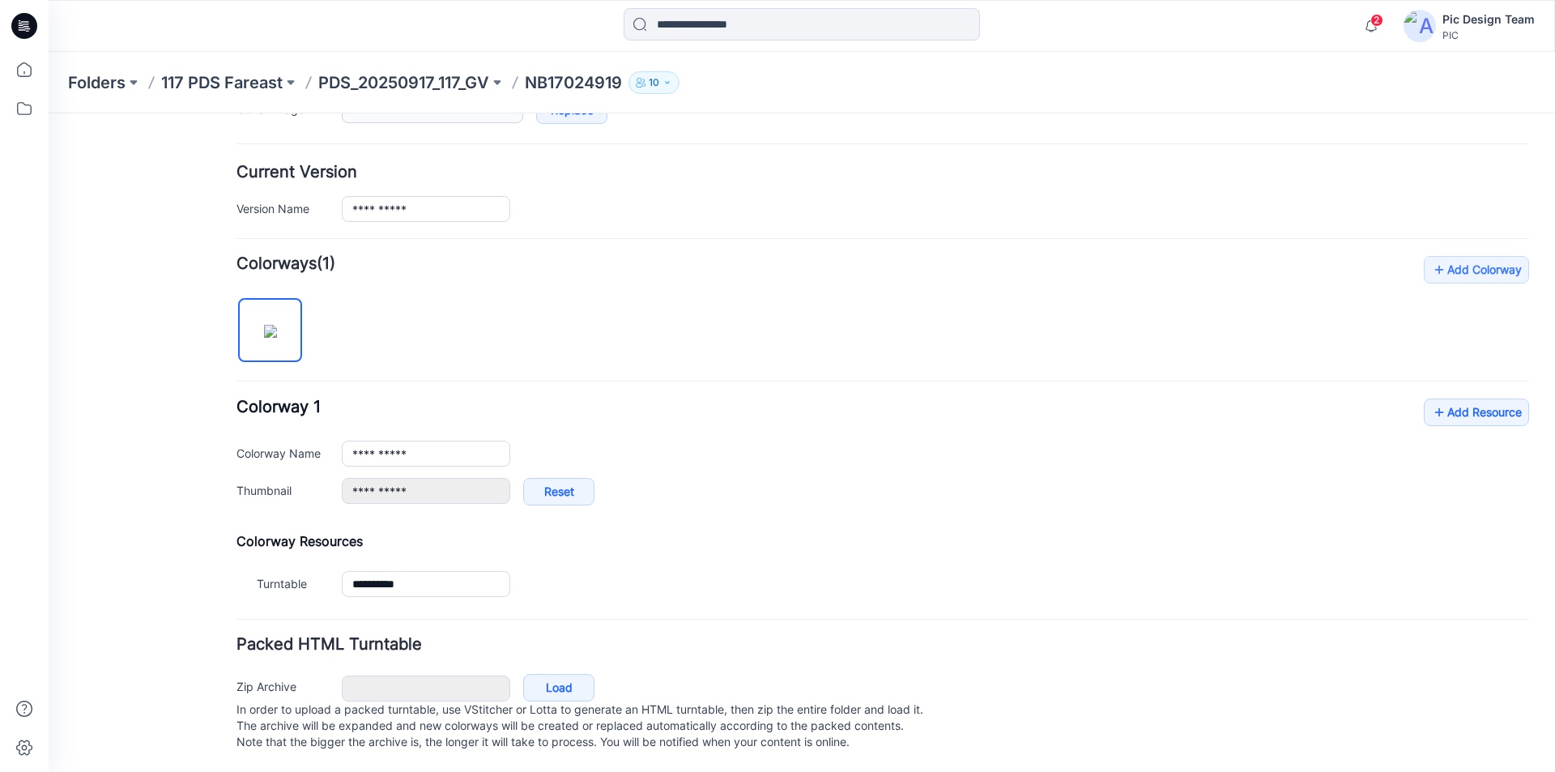
type input "**********"
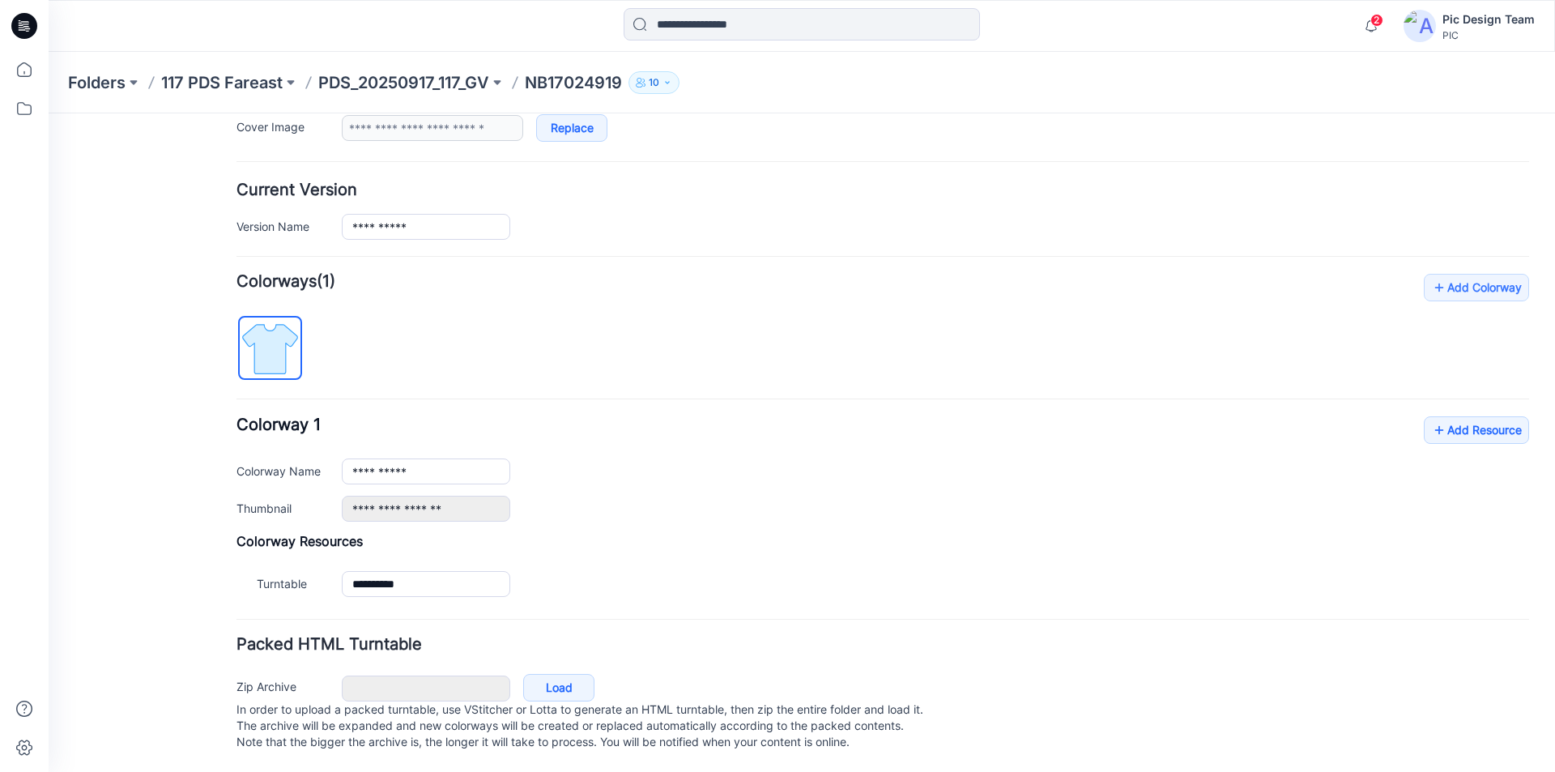
scroll to position [281, 0]
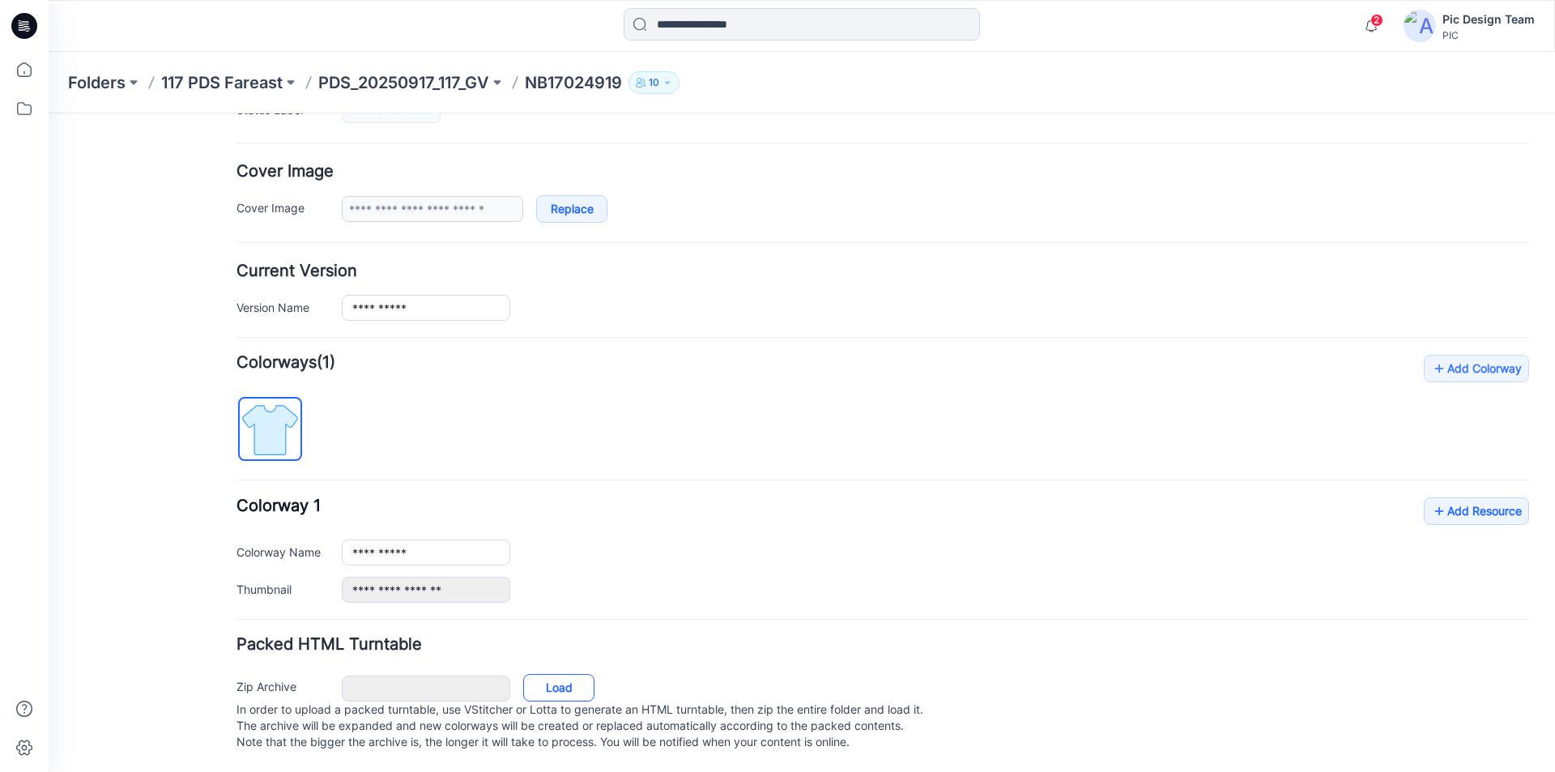
click at [564, 674] on link "Load" at bounding box center [558, 688] width 71 height 28
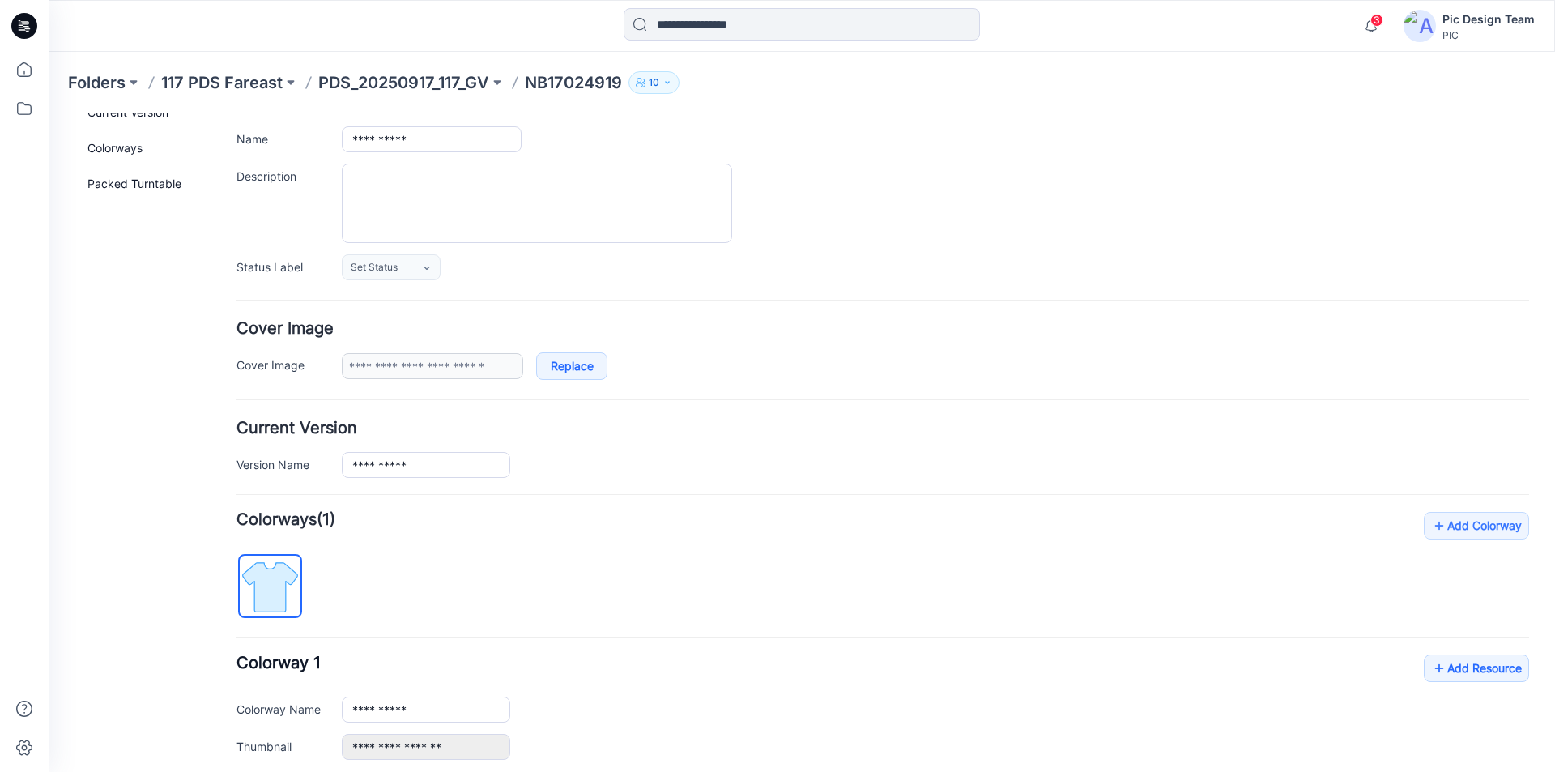
scroll to position [0, 0]
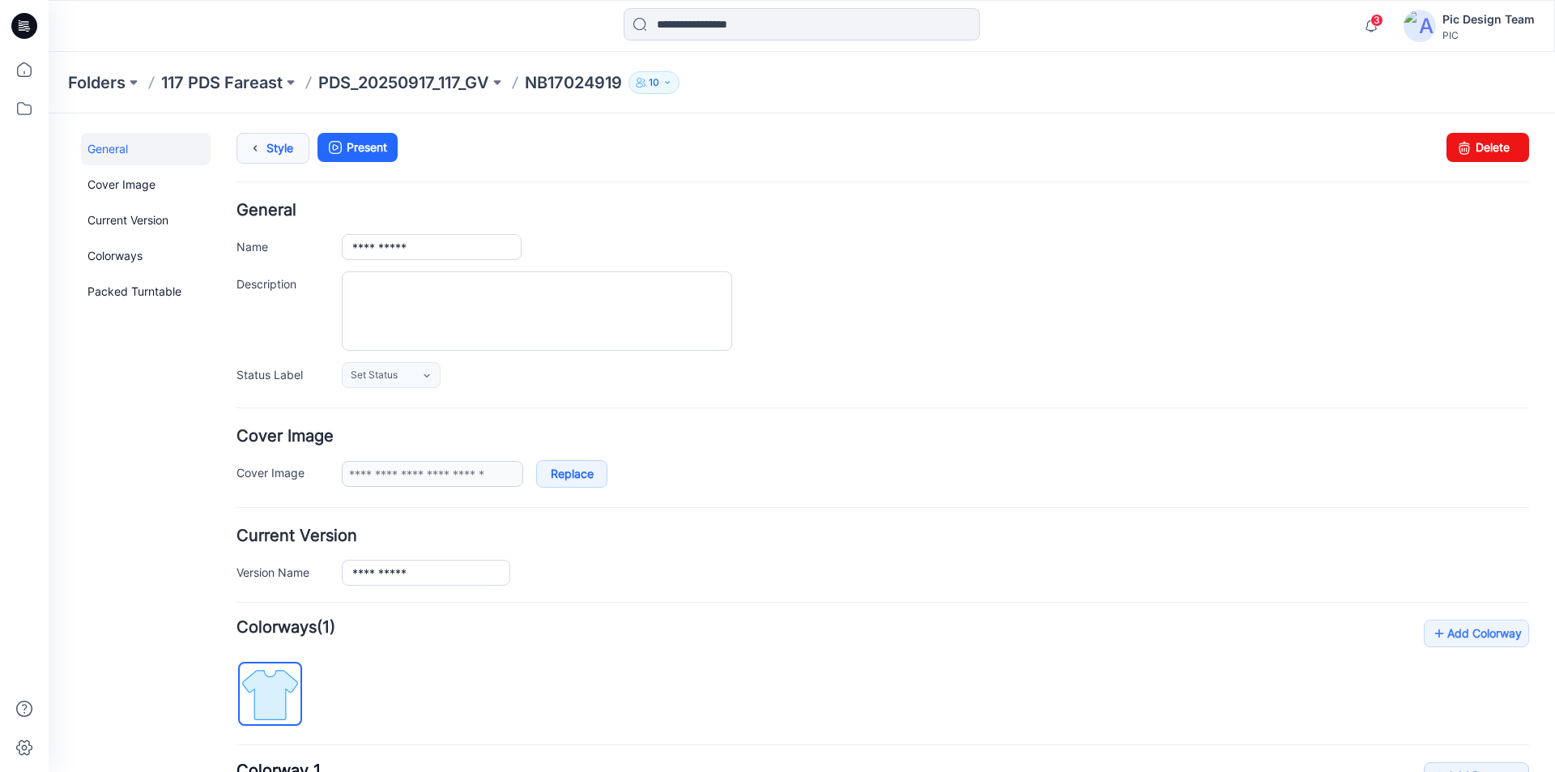
click at [254, 147] on icon at bounding box center [255, 148] width 23 height 29
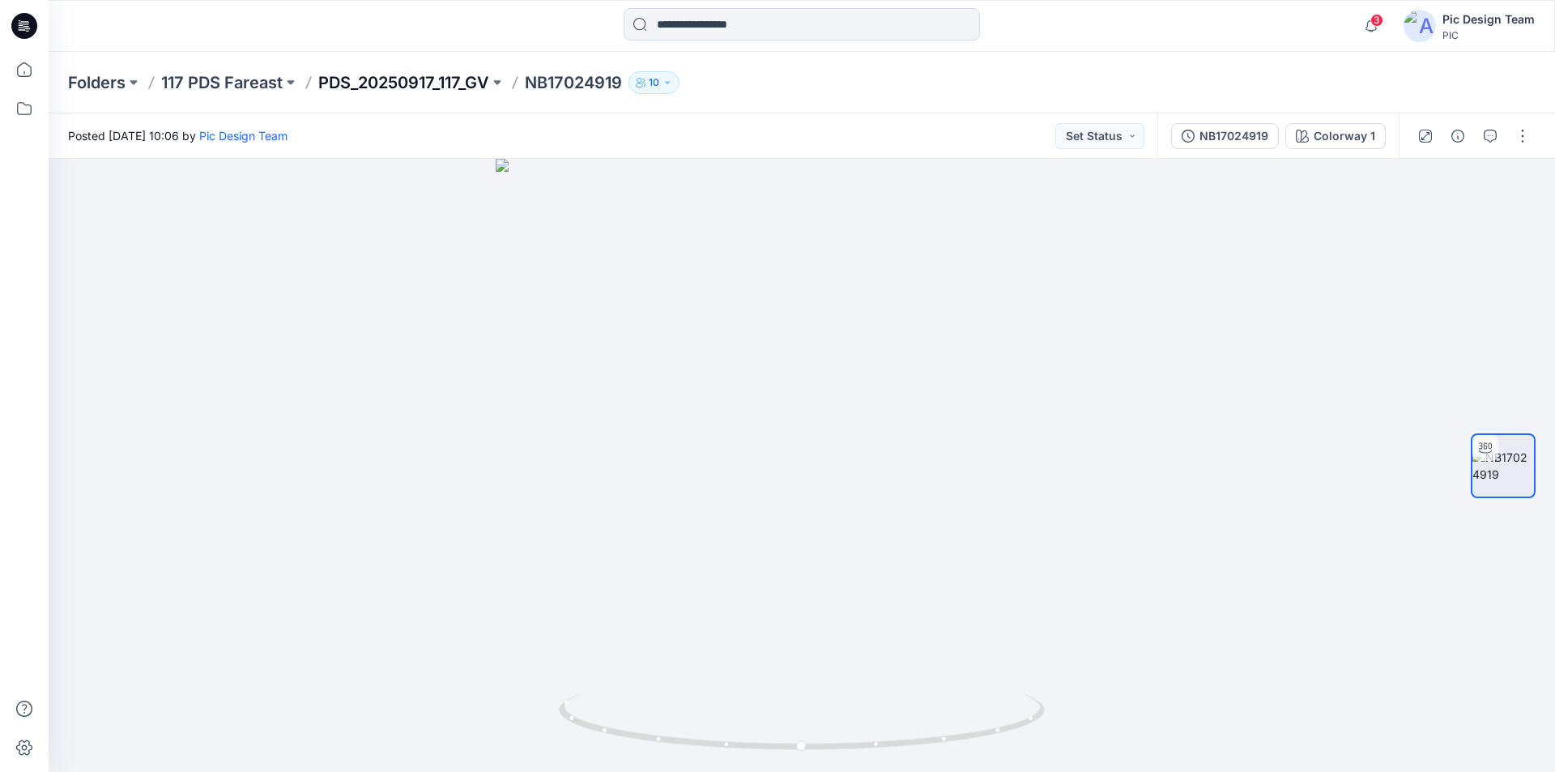
click at [382, 89] on p "PDS_20250917_117_GV" at bounding box center [403, 82] width 171 height 23
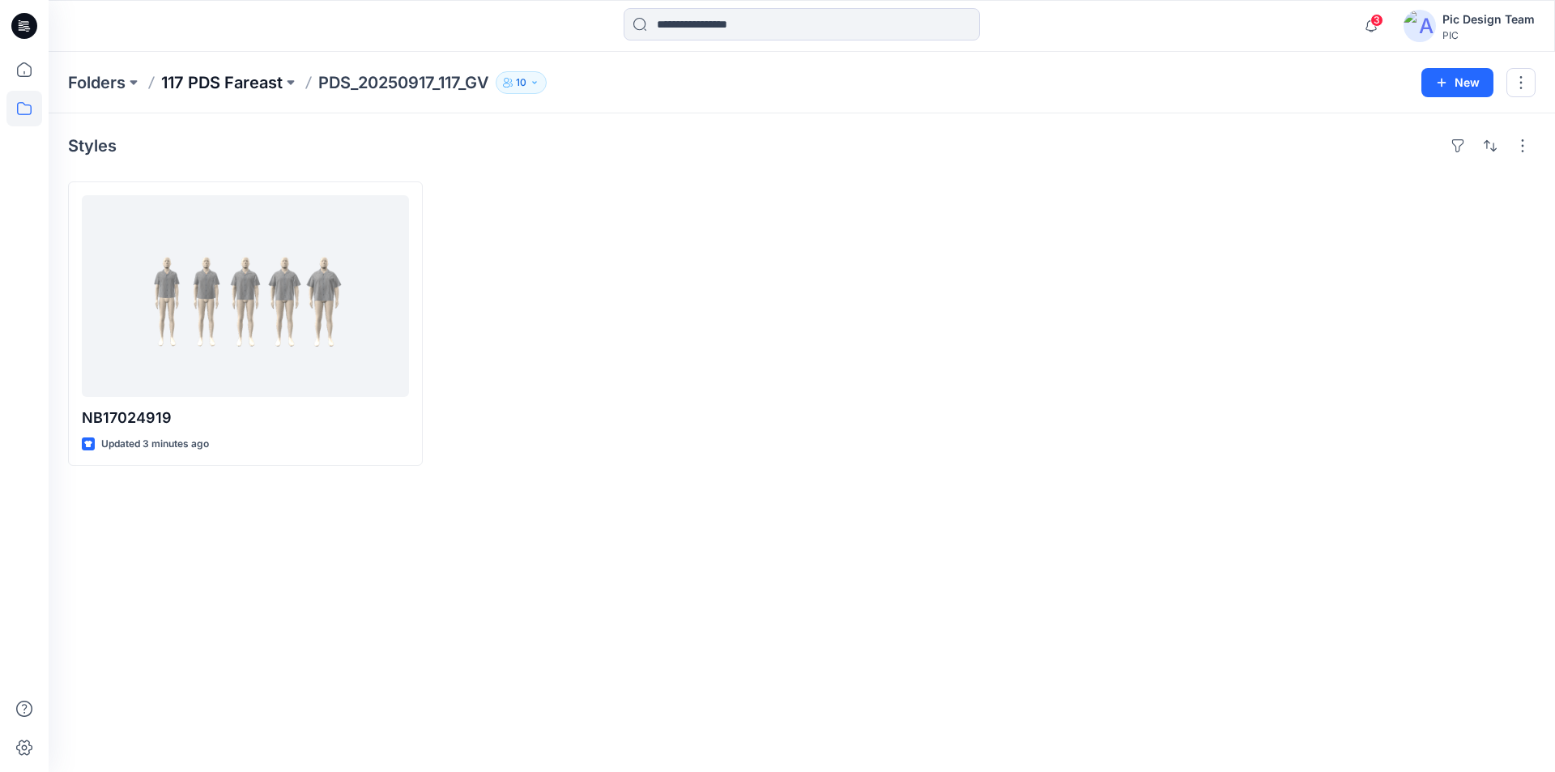
click at [241, 84] on p "117 PDS Fareast" at bounding box center [222, 82] width 122 height 23
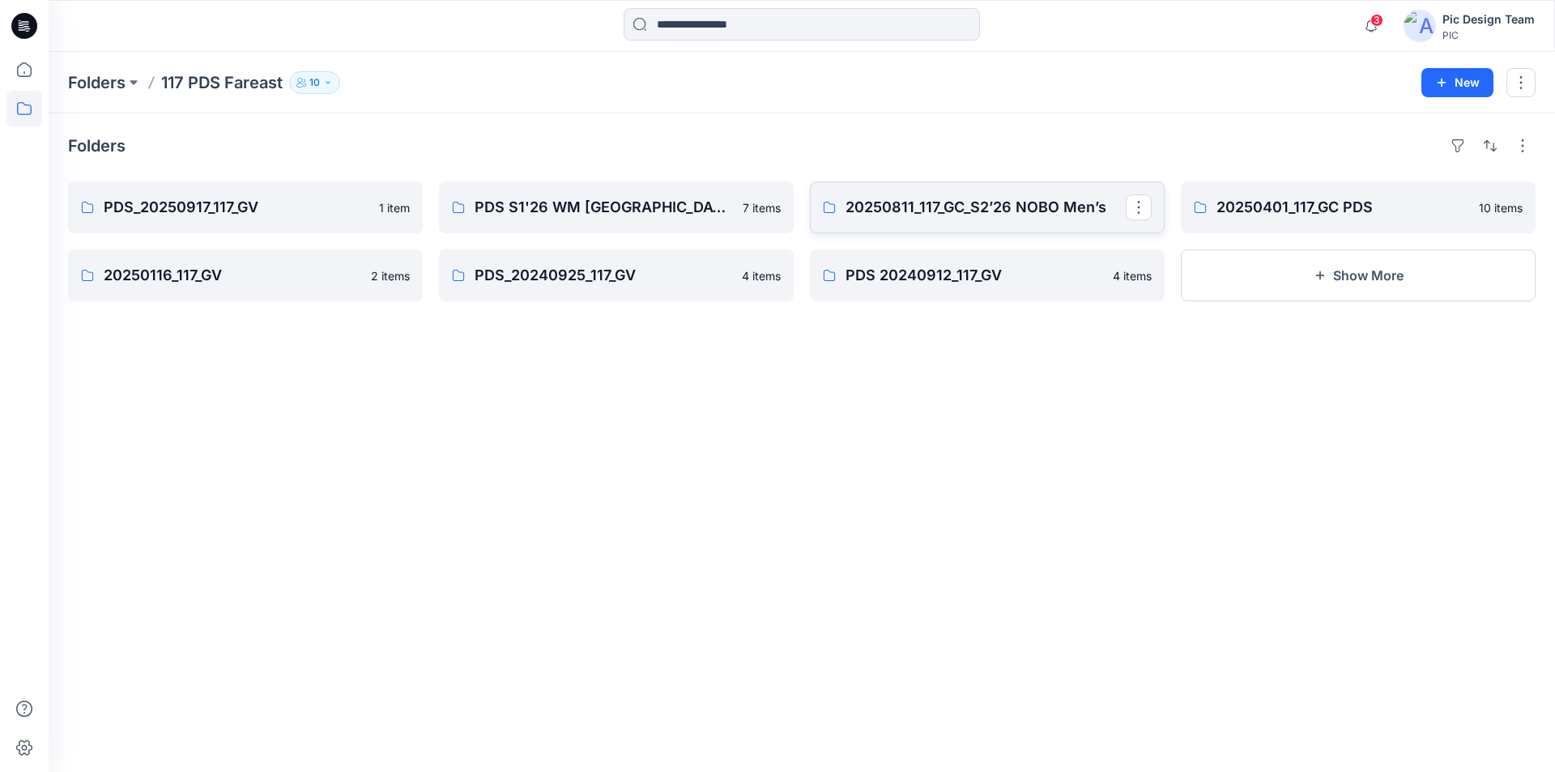
click at [1051, 181] on link "20250811_117_GC_S2’26 NOBO Men’s" at bounding box center [987, 207] width 355 height 52
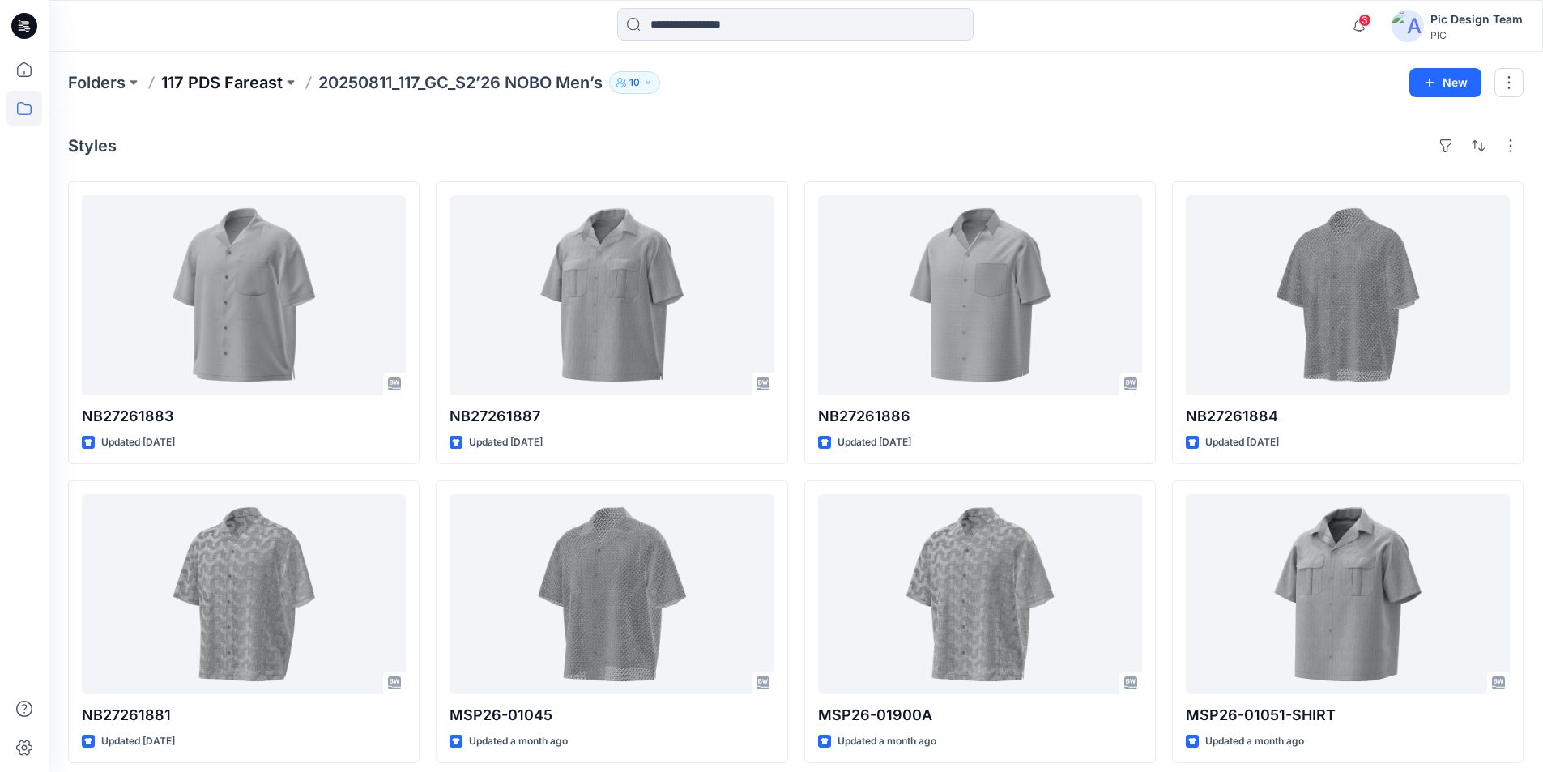
click at [215, 83] on p "117 PDS Fareast" at bounding box center [222, 82] width 122 height 23
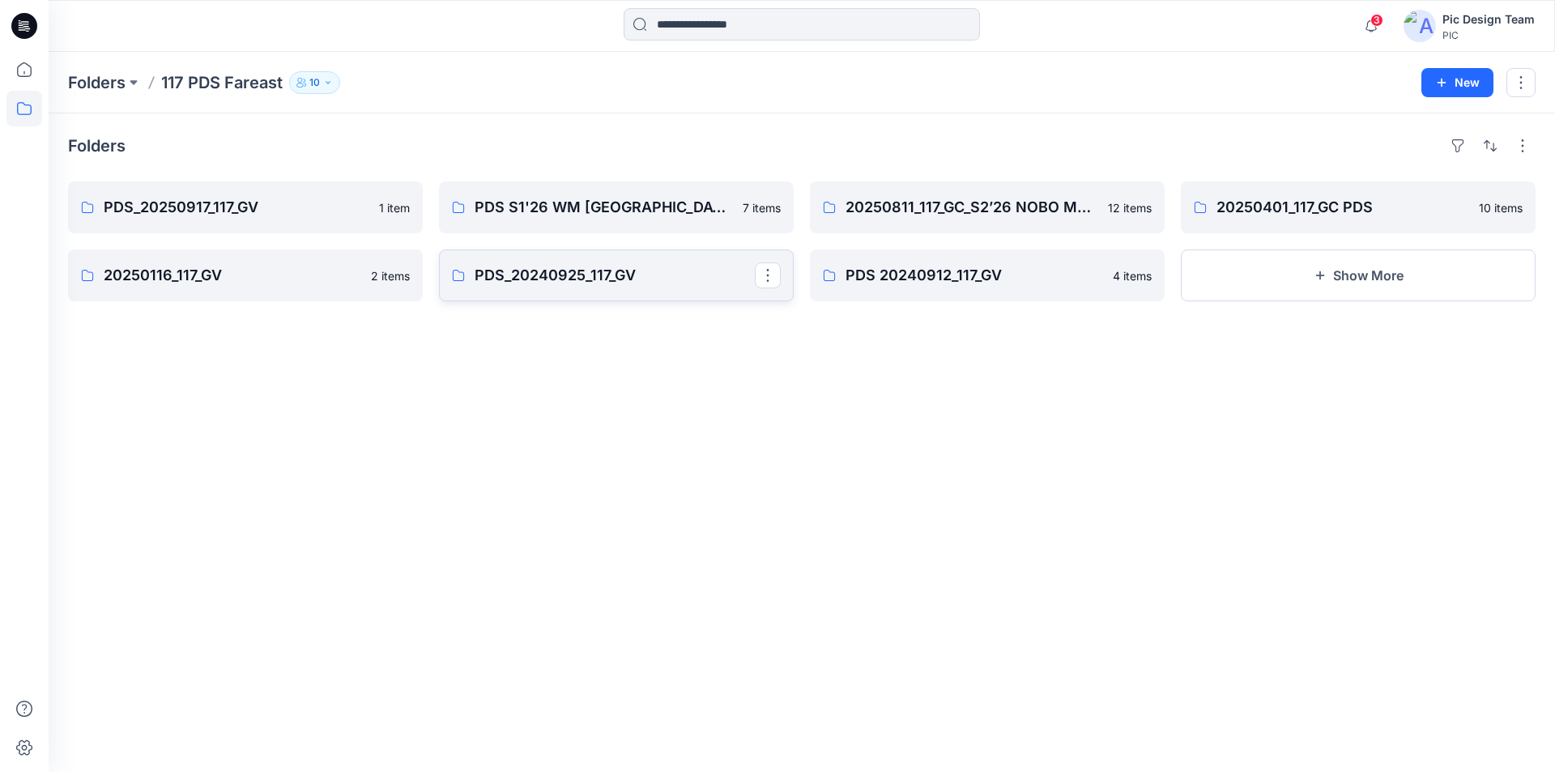
click at [530, 264] on p "PDS_20240925_117_GV" at bounding box center [615, 275] width 280 height 23
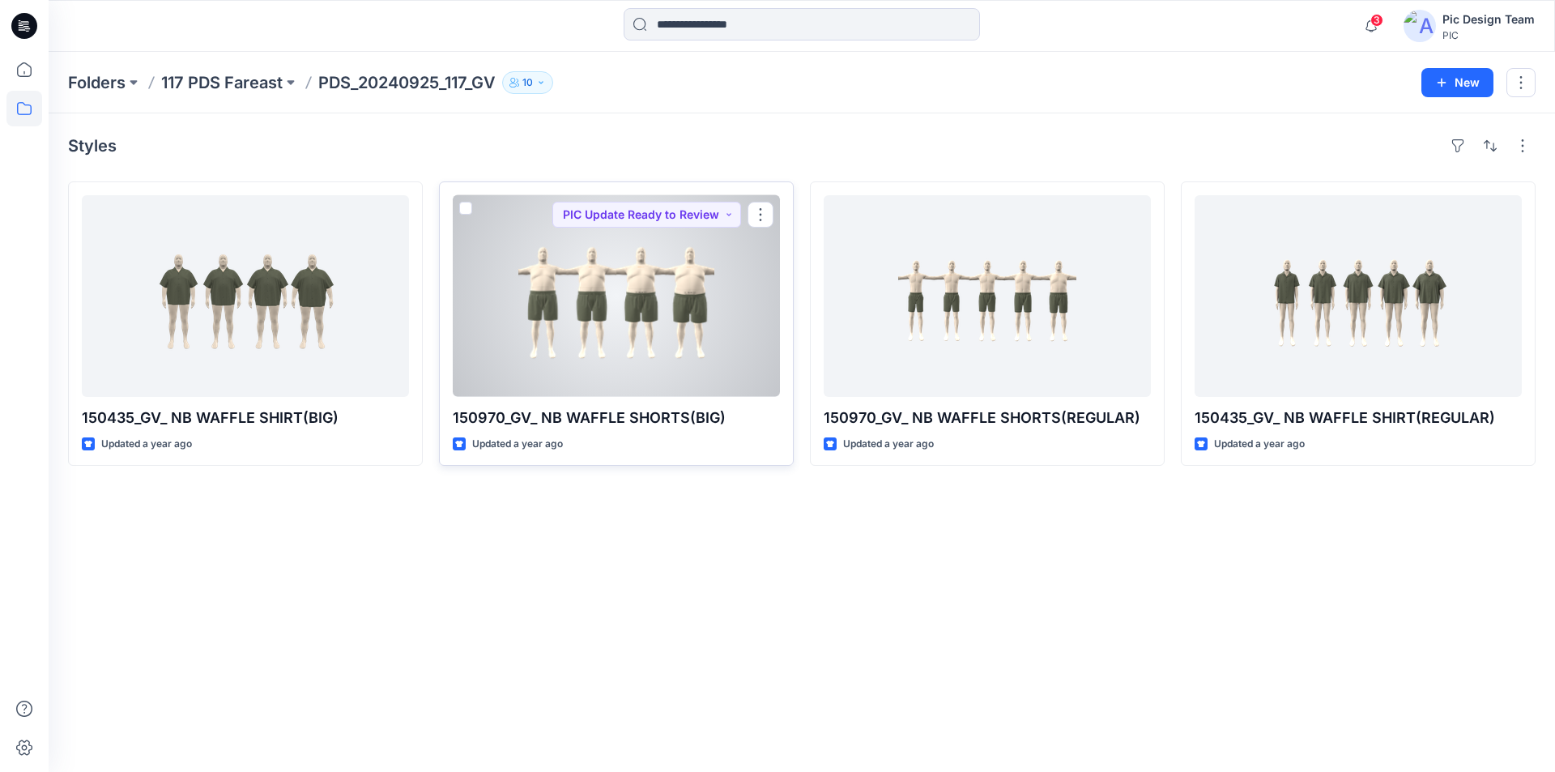
click at [640, 308] on div at bounding box center [616, 296] width 327 height 202
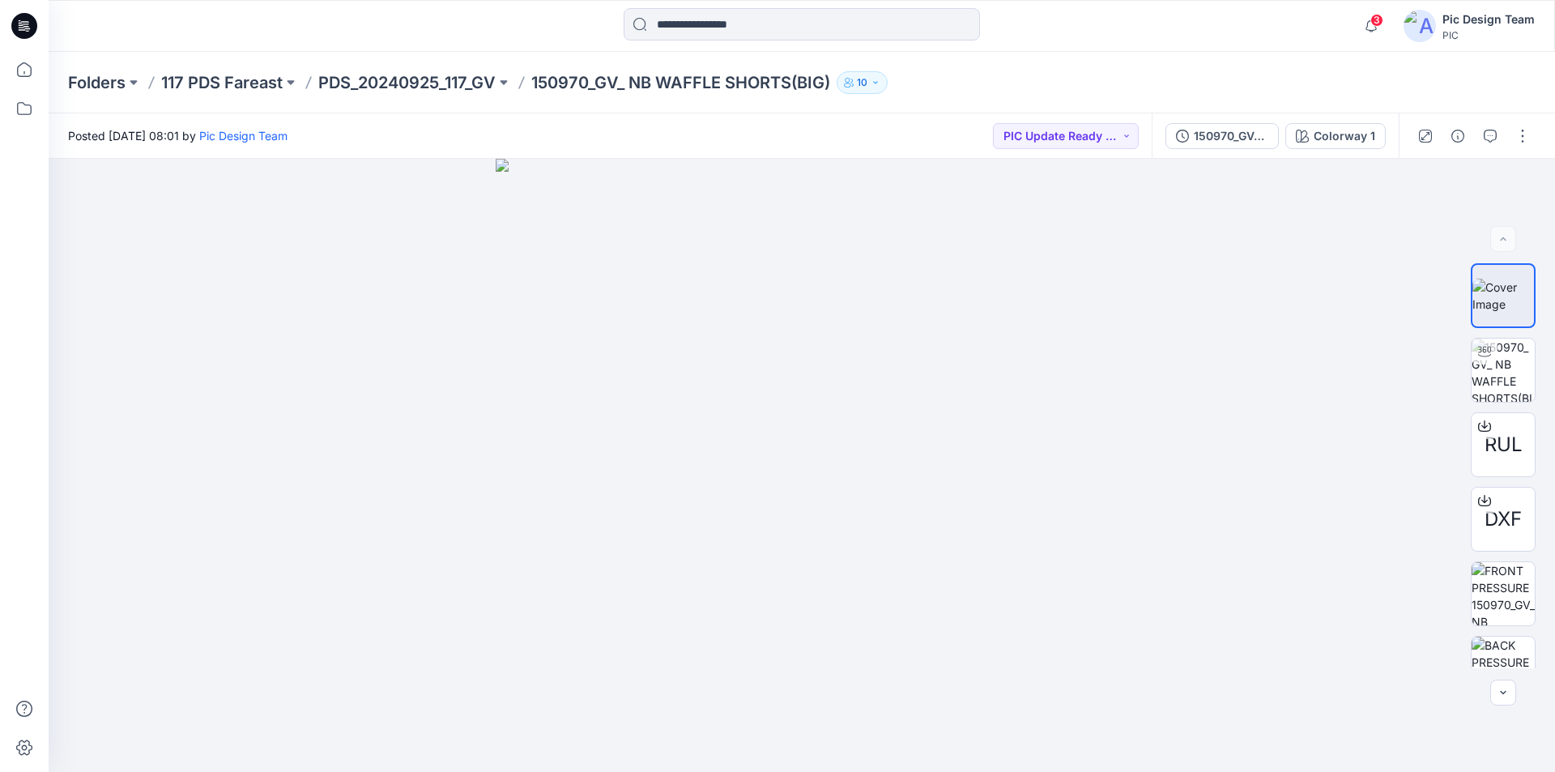
click at [24, 23] on icon at bounding box center [24, 26] width 26 height 26
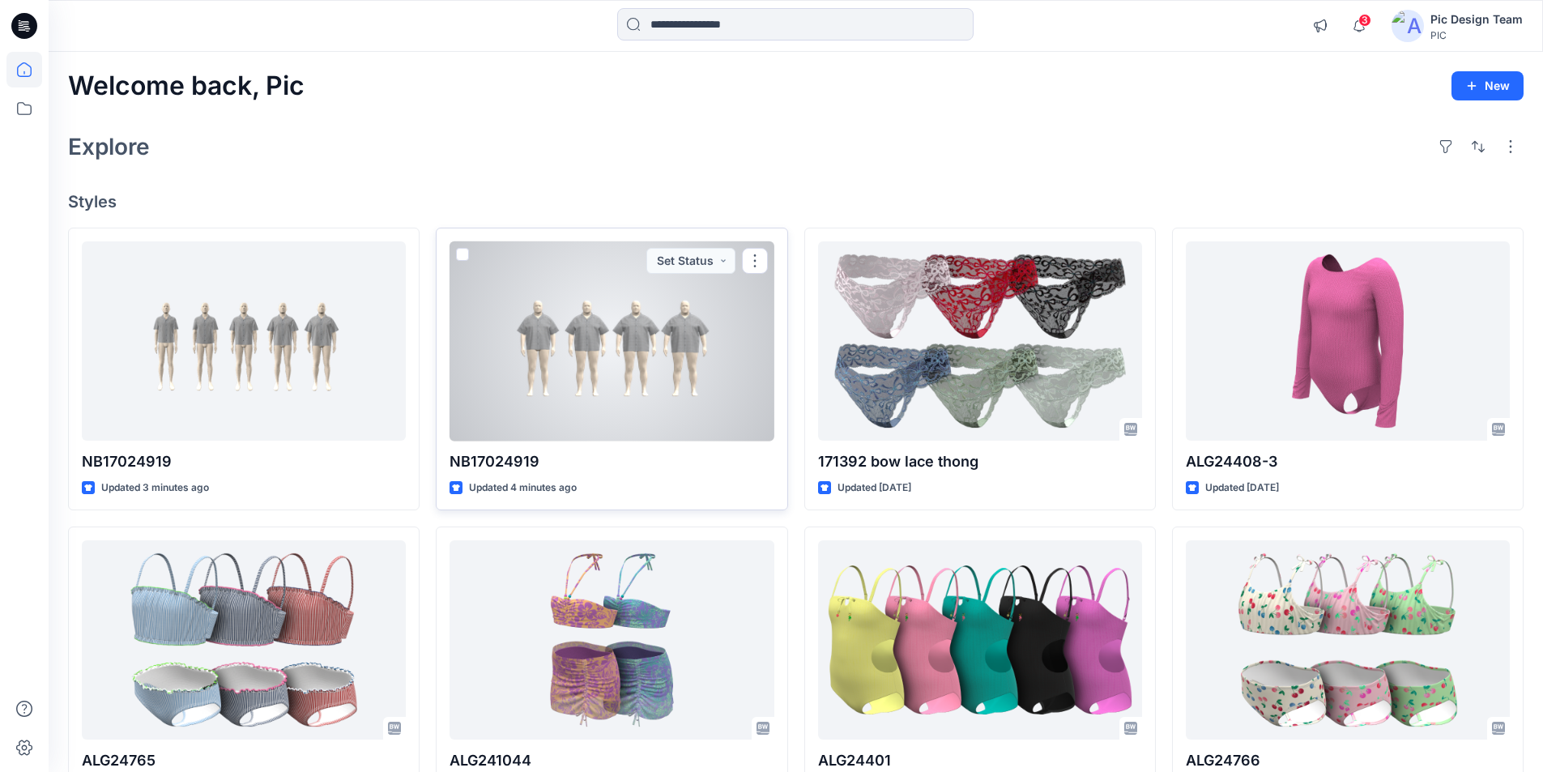
click at [591, 323] on div at bounding box center [612, 341] width 324 height 200
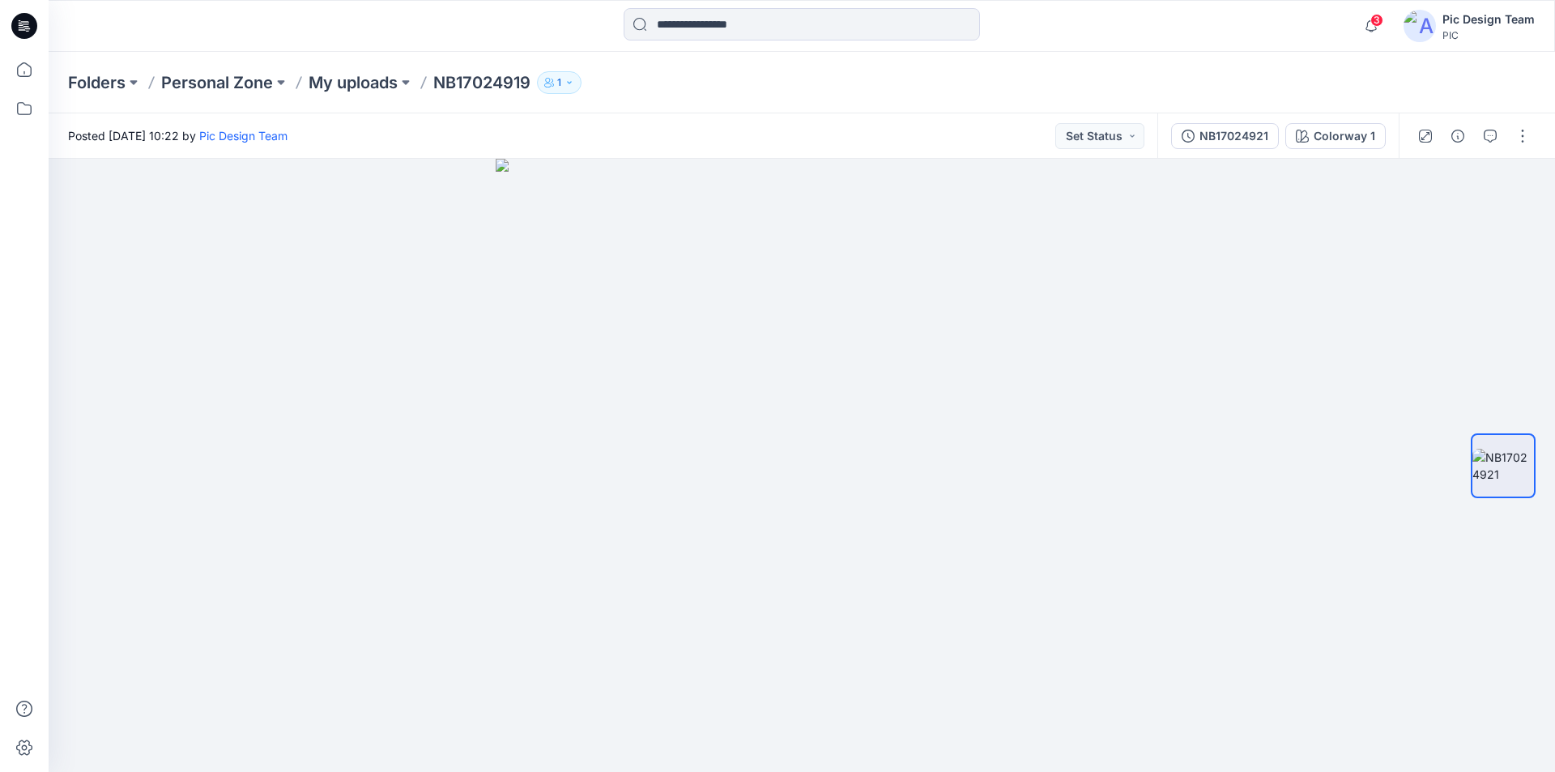
click at [26, 26] on icon at bounding box center [26, 26] width 6 height 1
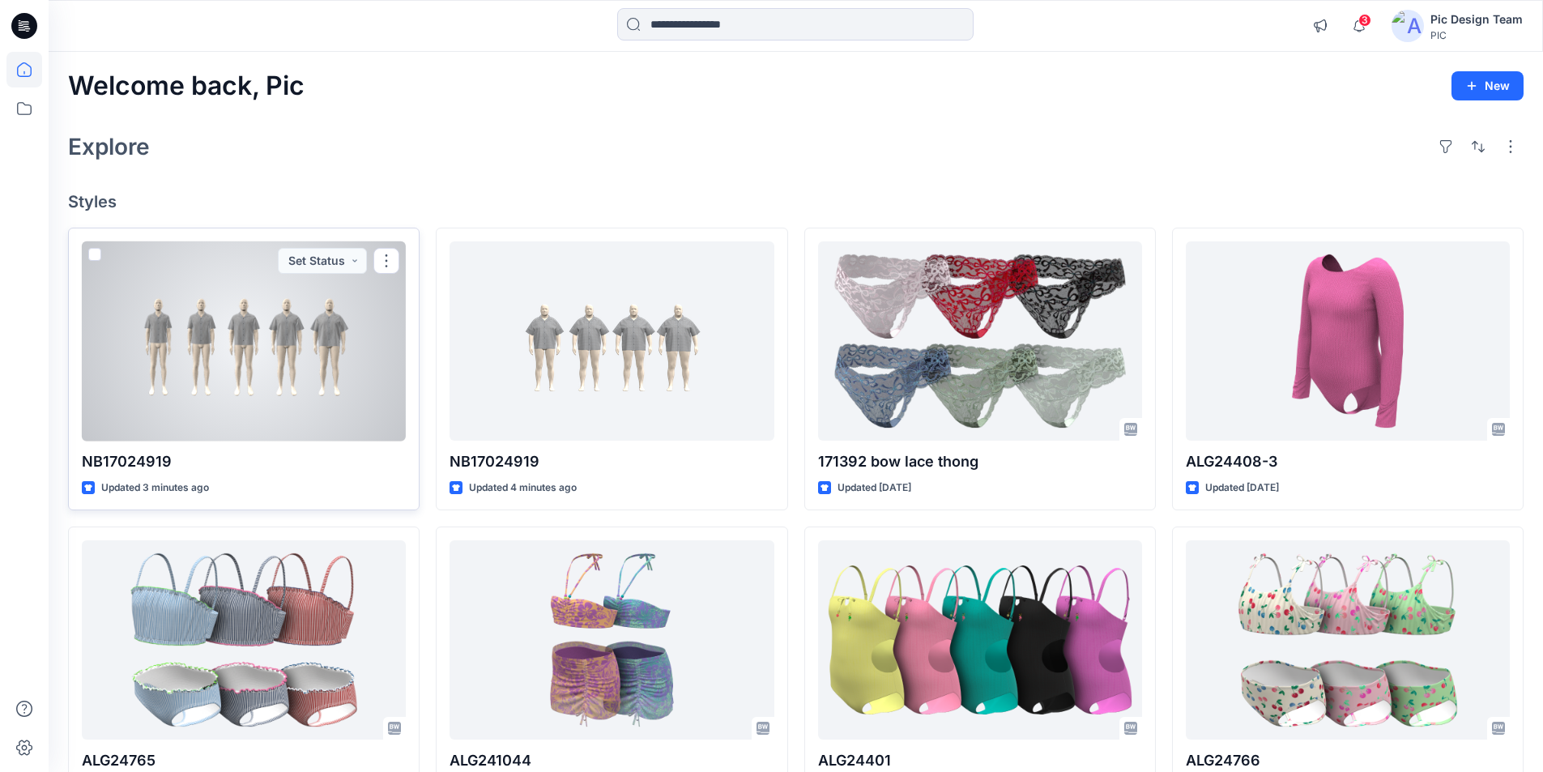
click at [329, 324] on div at bounding box center [244, 341] width 324 height 200
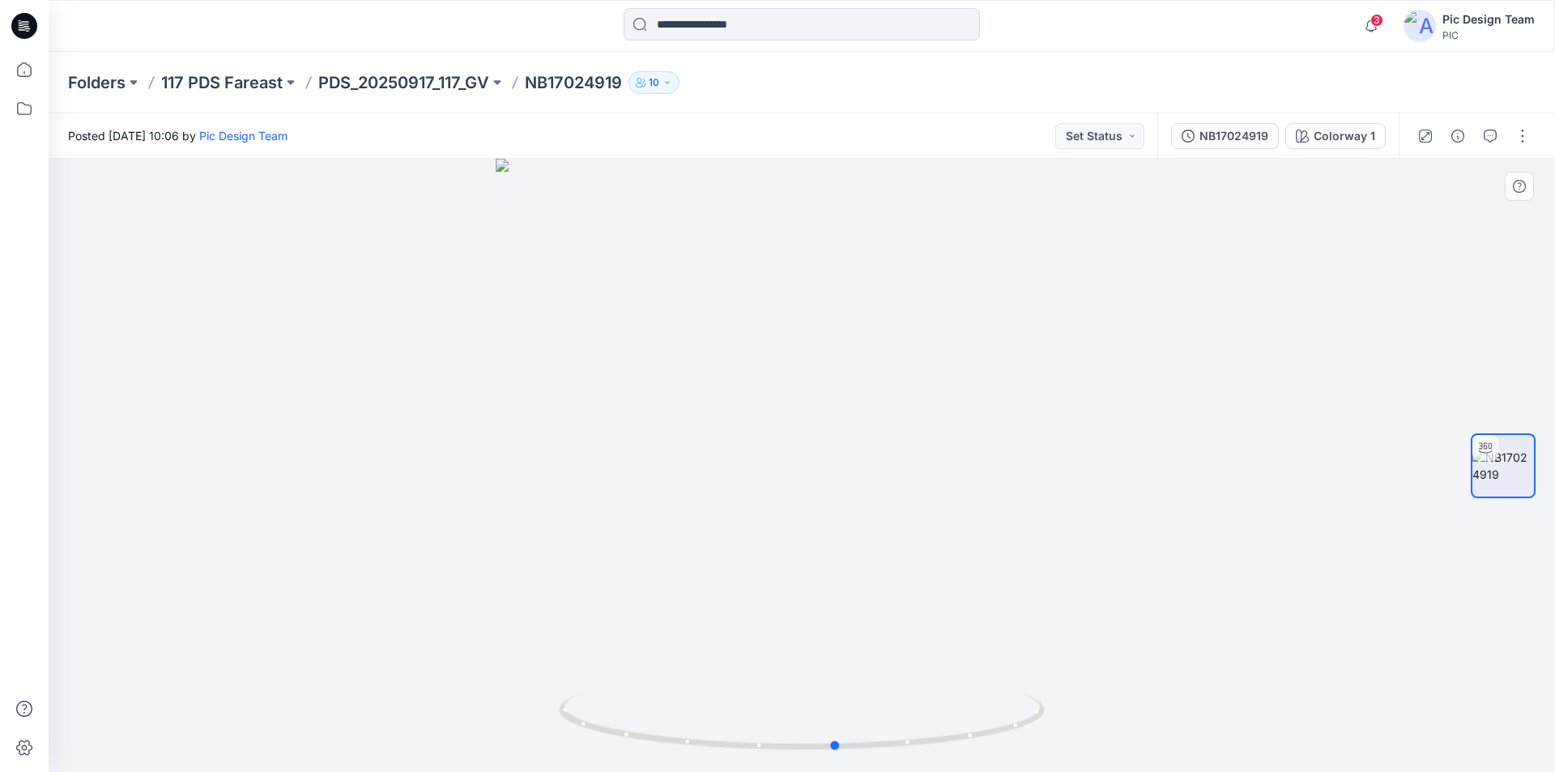
drag, startPoint x: 1024, startPoint y: 727, endPoint x: 1060, endPoint y: 716, distance: 38.2
click at [1060, 716] on div at bounding box center [802, 465] width 1507 height 613
click at [421, 78] on p "PDS_20250917_117_GV" at bounding box center [403, 82] width 171 height 23
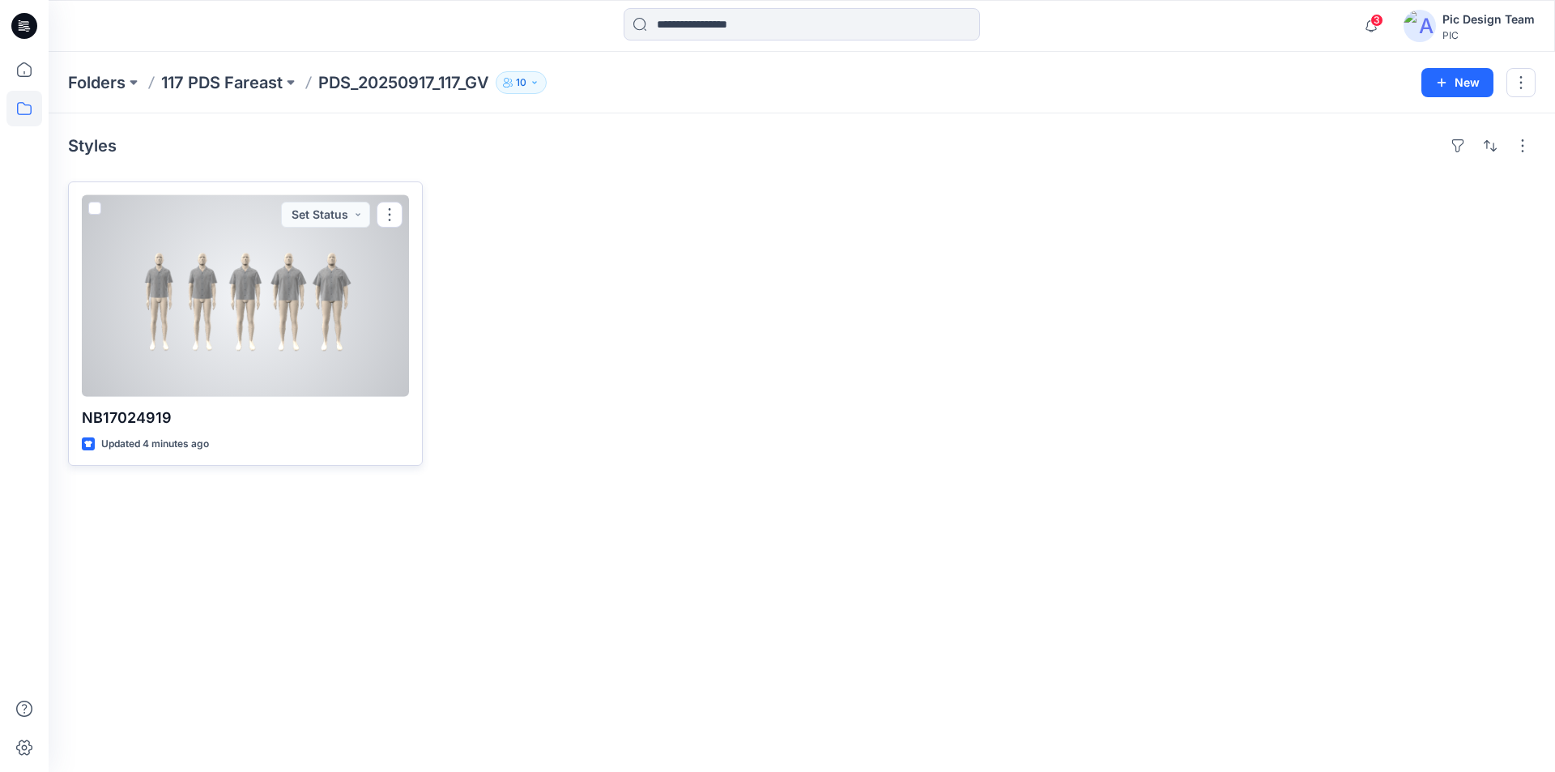
click at [318, 264] on div at bounding box center [245, 296] width 327 height 202
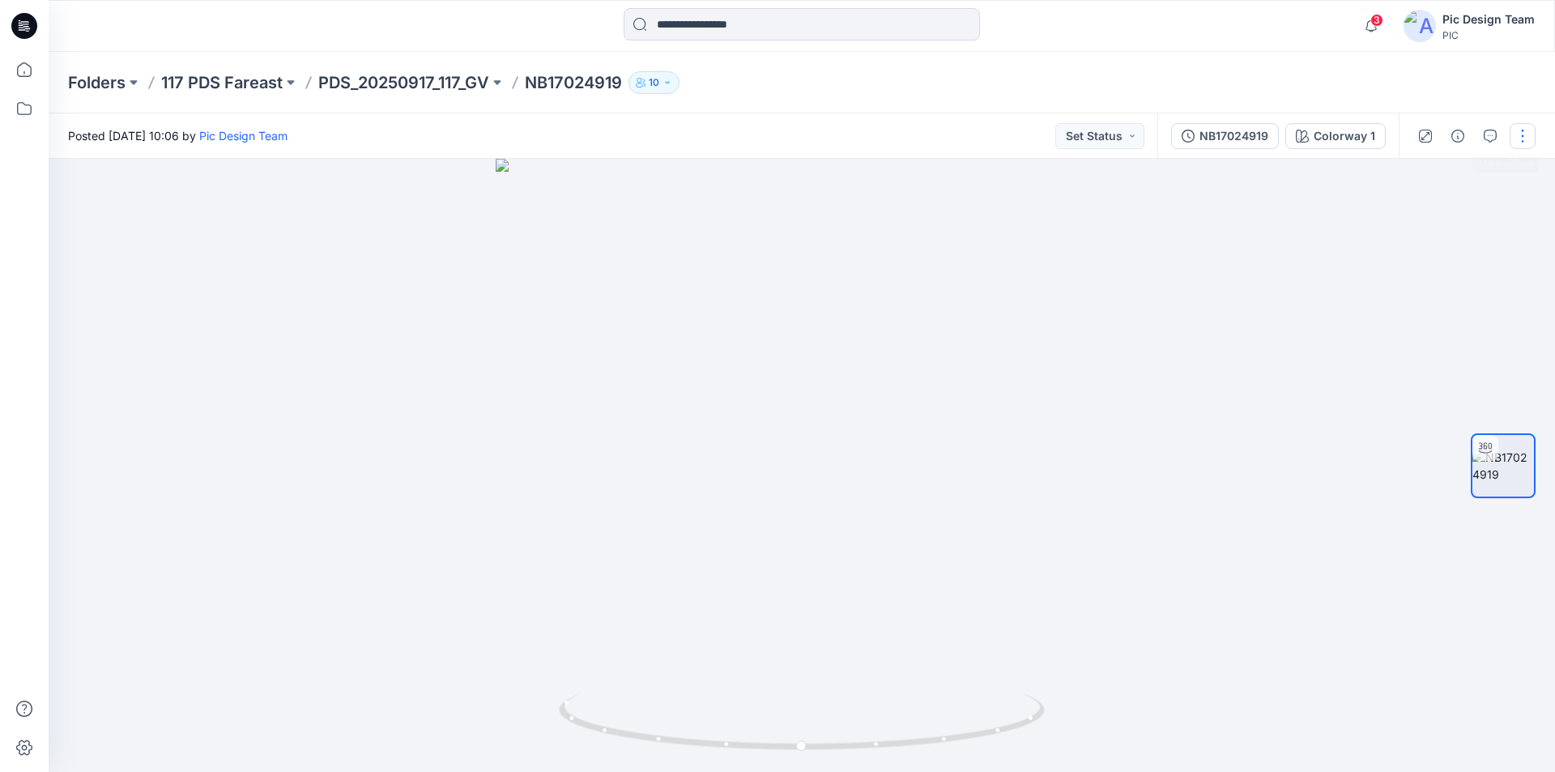
click at [1523, 135] on button "button" at bounding box center [1523, 136] width 26 height 26
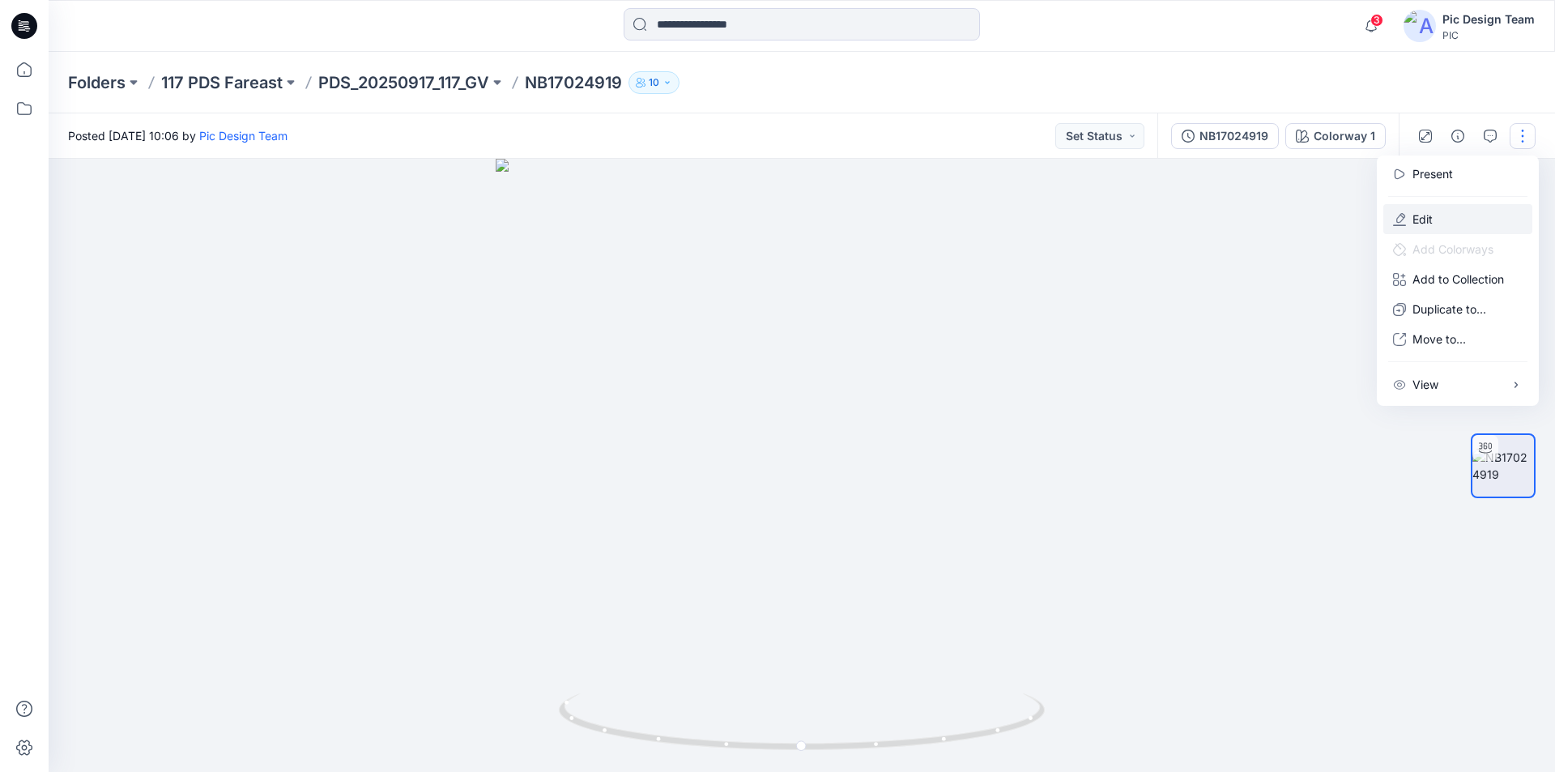
click at [1425, 205] on button "Edit" at bounding box center [1458, 219] width 149 height 30
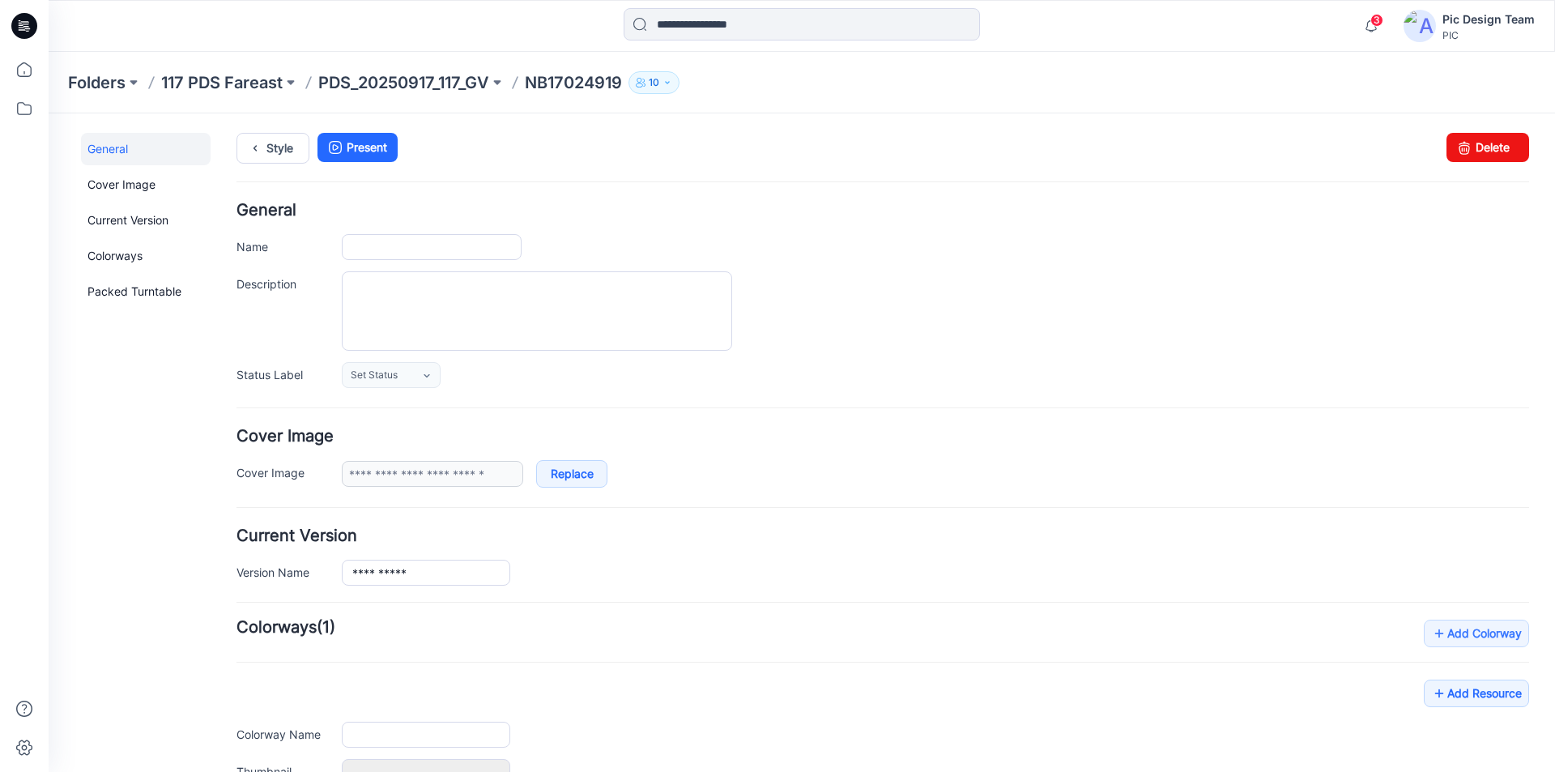
type input "**********"
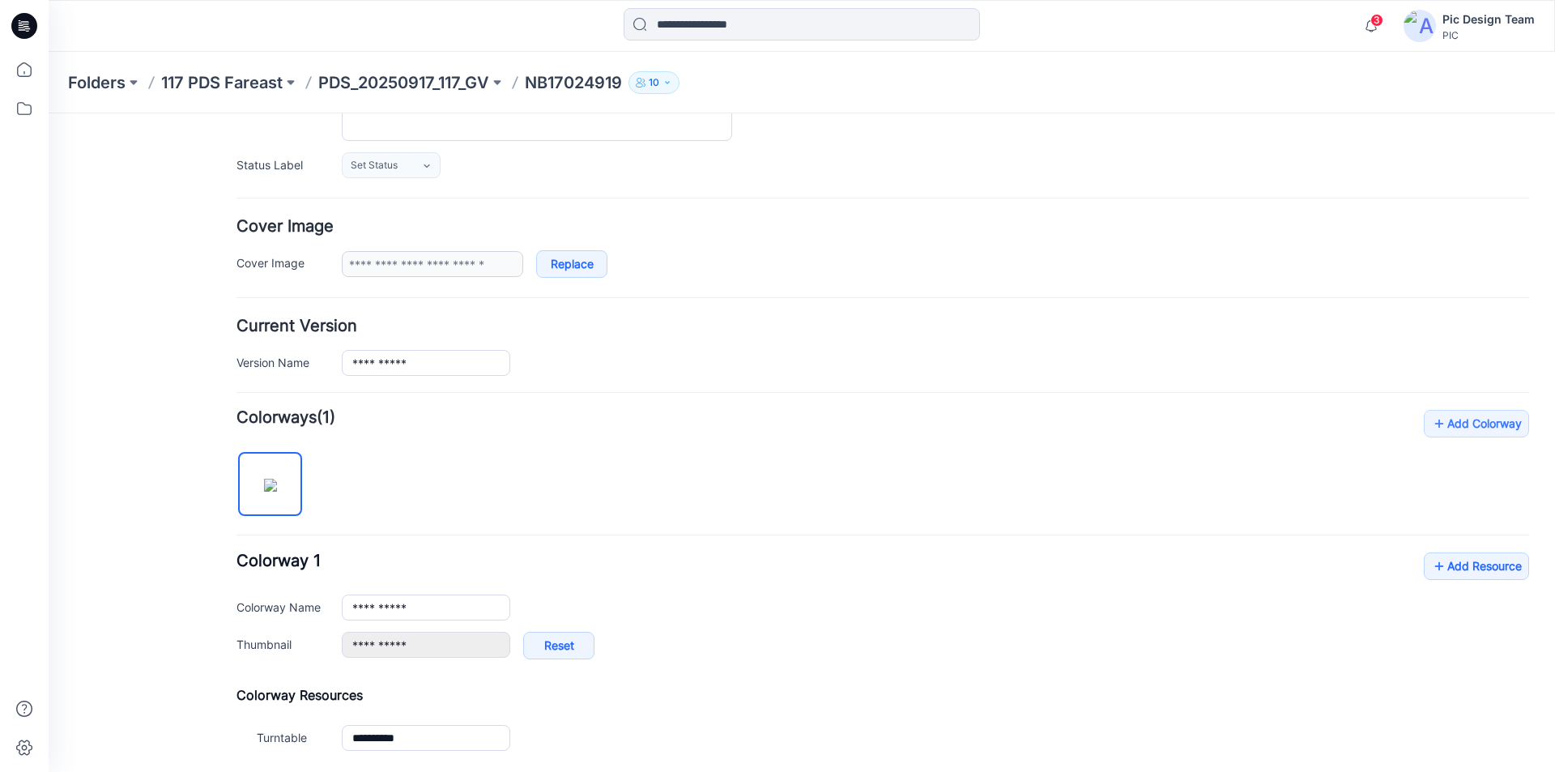
scroll to position [243, 0]
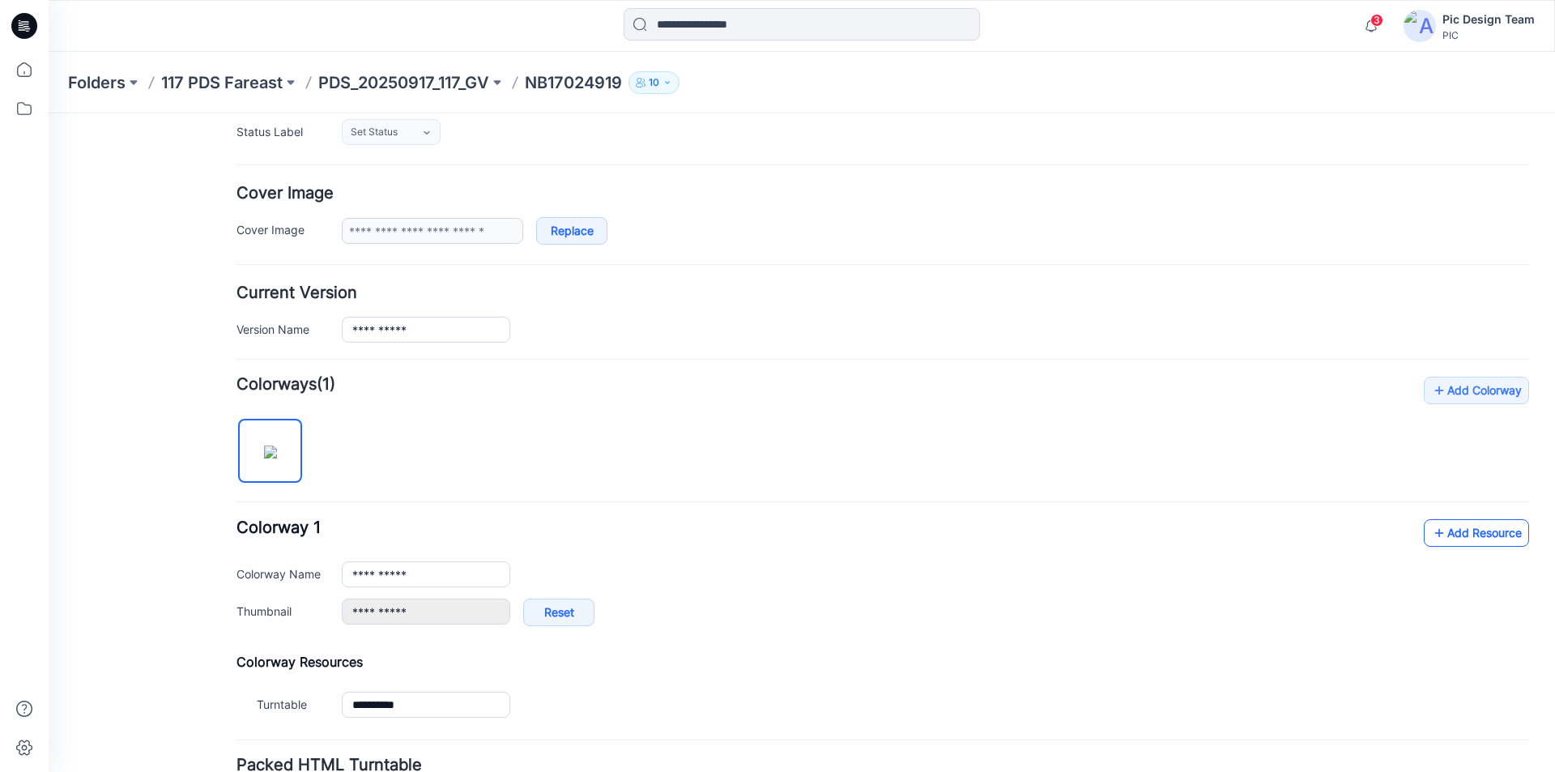
click at [1470, 530] on link "Add Resource" at bounding box center [1476, 533] width 105 height 28
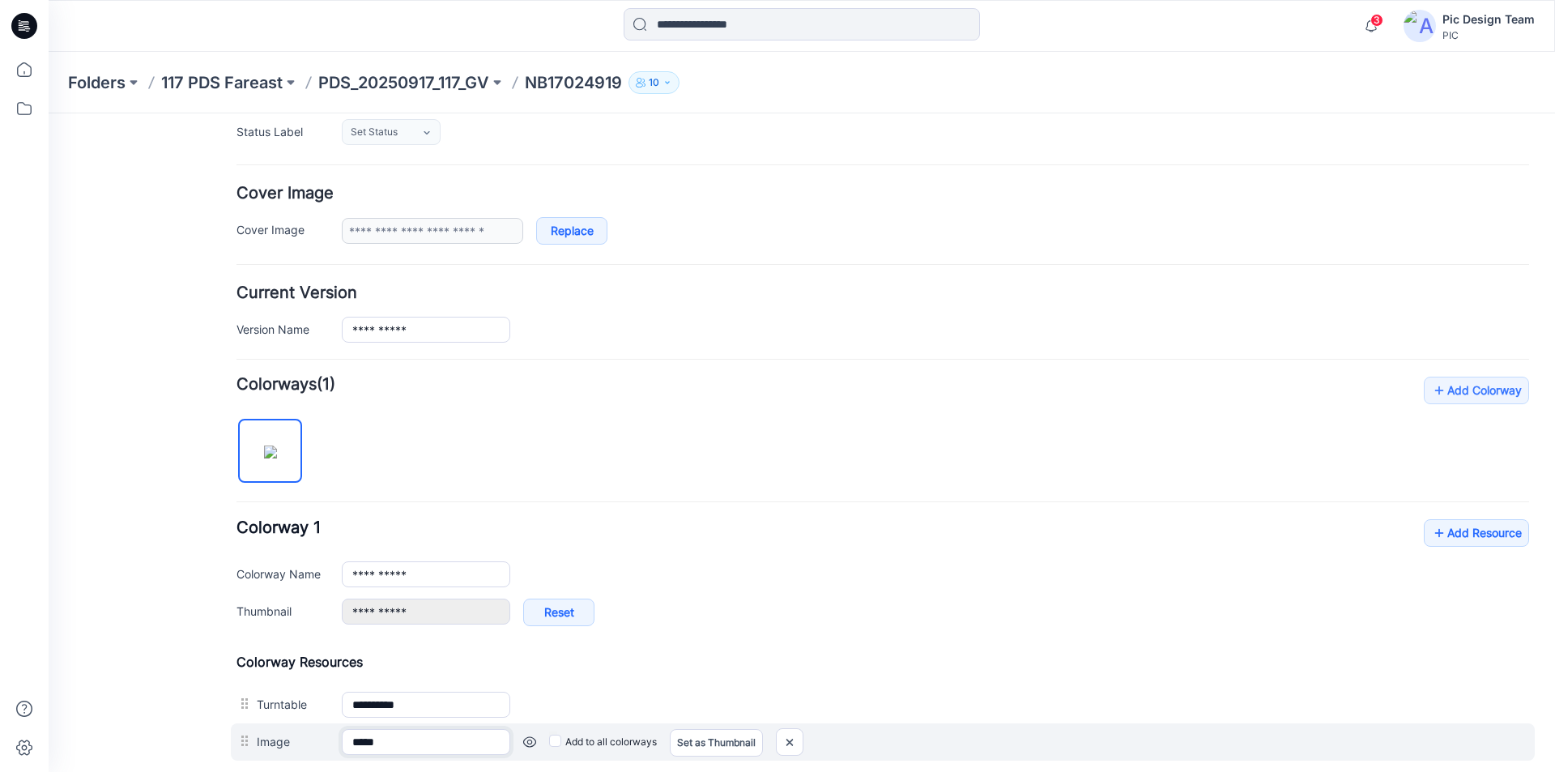
click at [383, 745] on input "*****" at bounding box center [426, 742] width 168 height 26
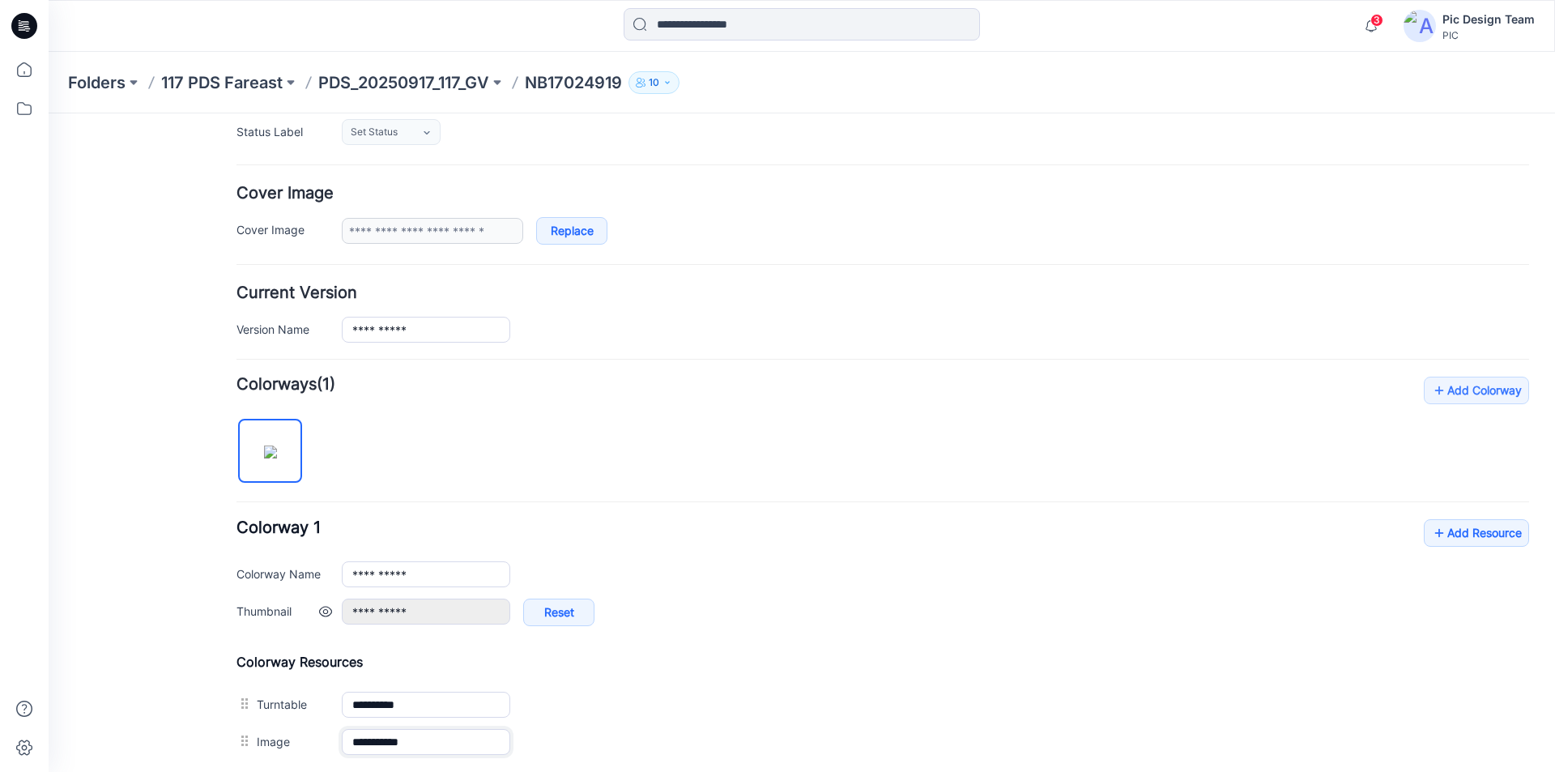
type input "**********"
click at [784, 637] on div "**********" at bounding box center [935, 621] width 1187 height 44
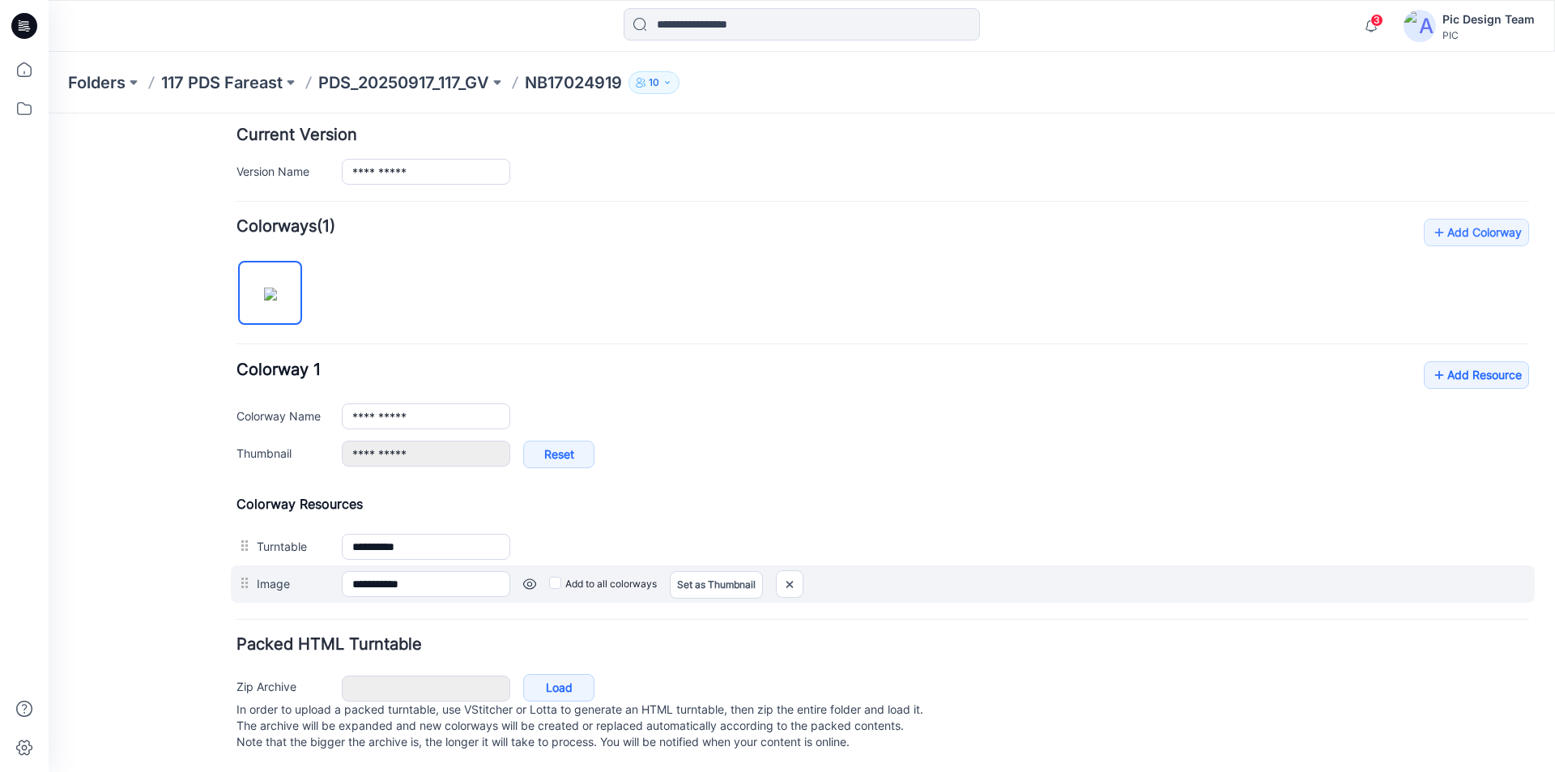
scroll to position [417, 0]
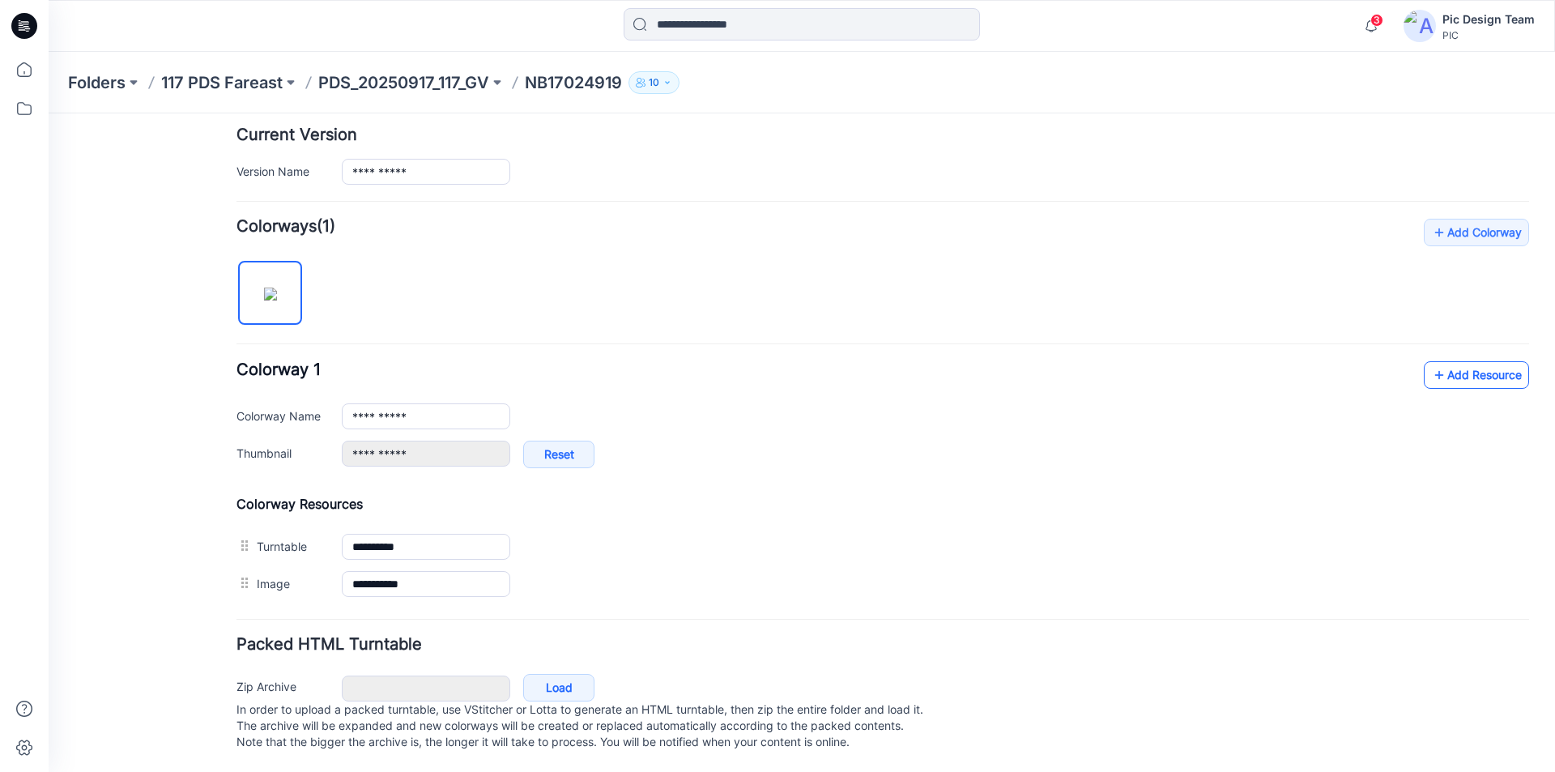
click at [1438, 361] on link "Add Resource" at bounding box center [1476, 375] width 105 height 28
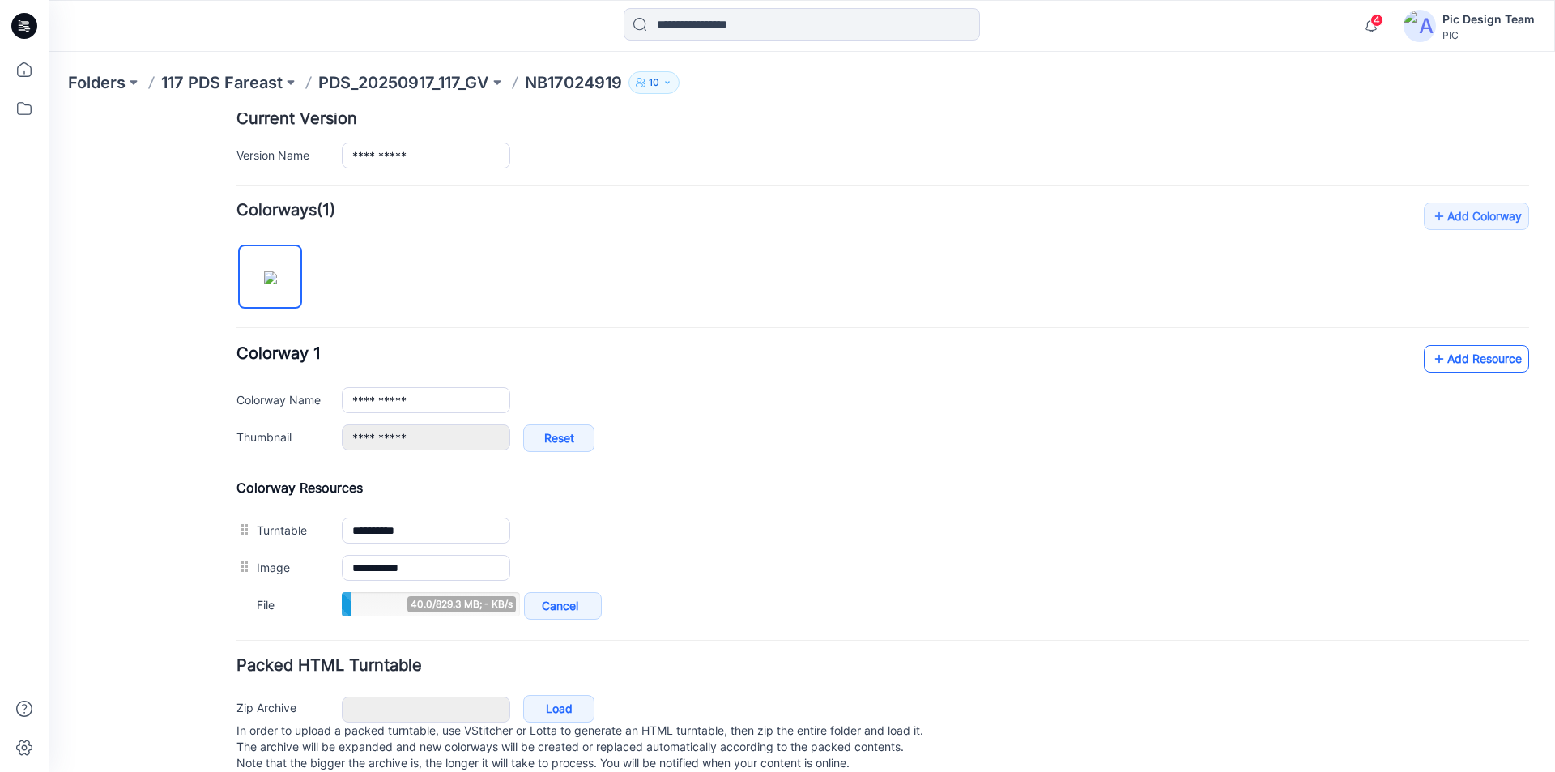
click at [1447, 360] on link "Add Resource" at bounding box center [1476, 359] width 105 height 28
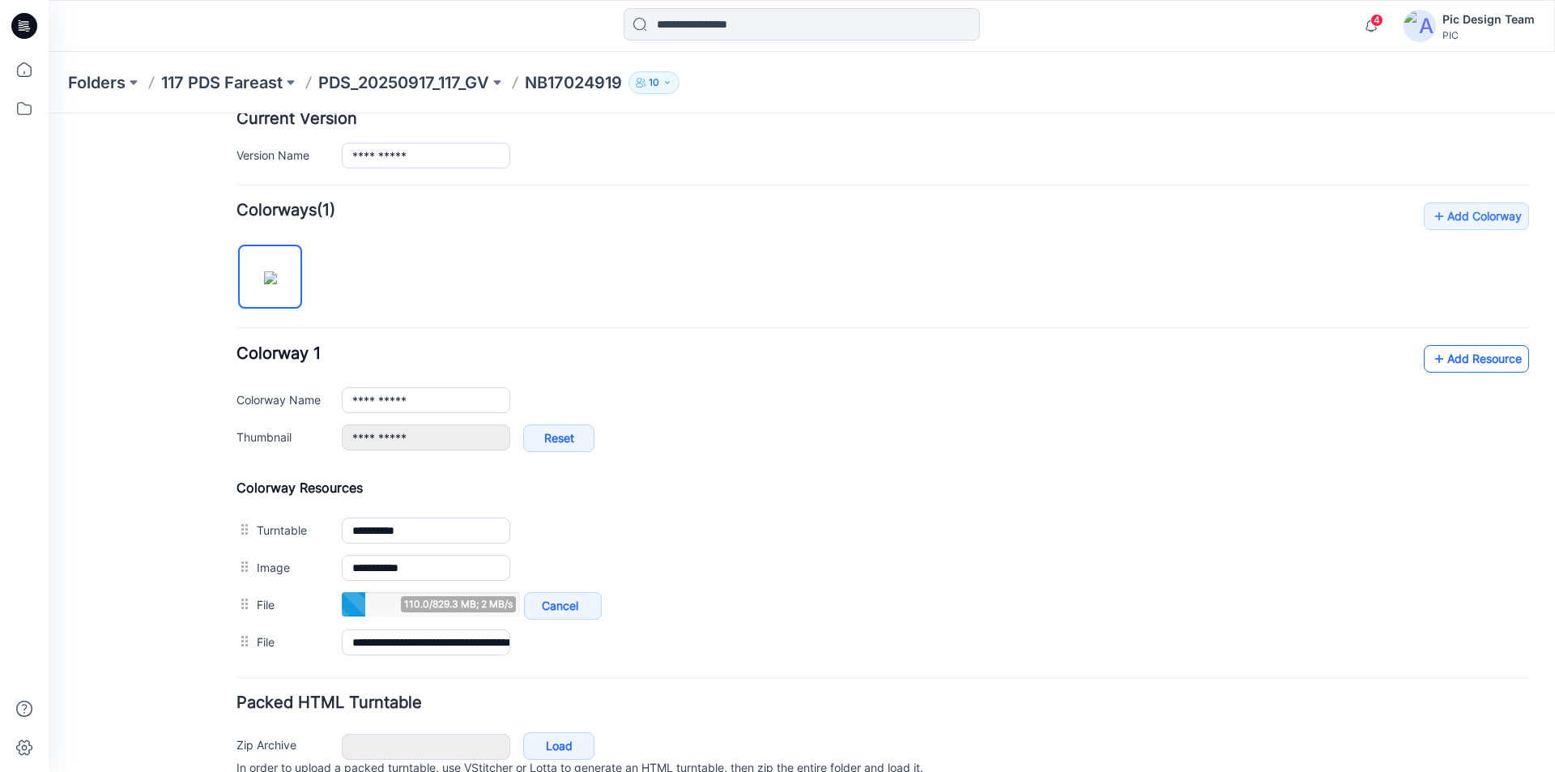
click at [1460, 357] on link "Add Resource" at bounding box center [1476, 359] width 105 height 28
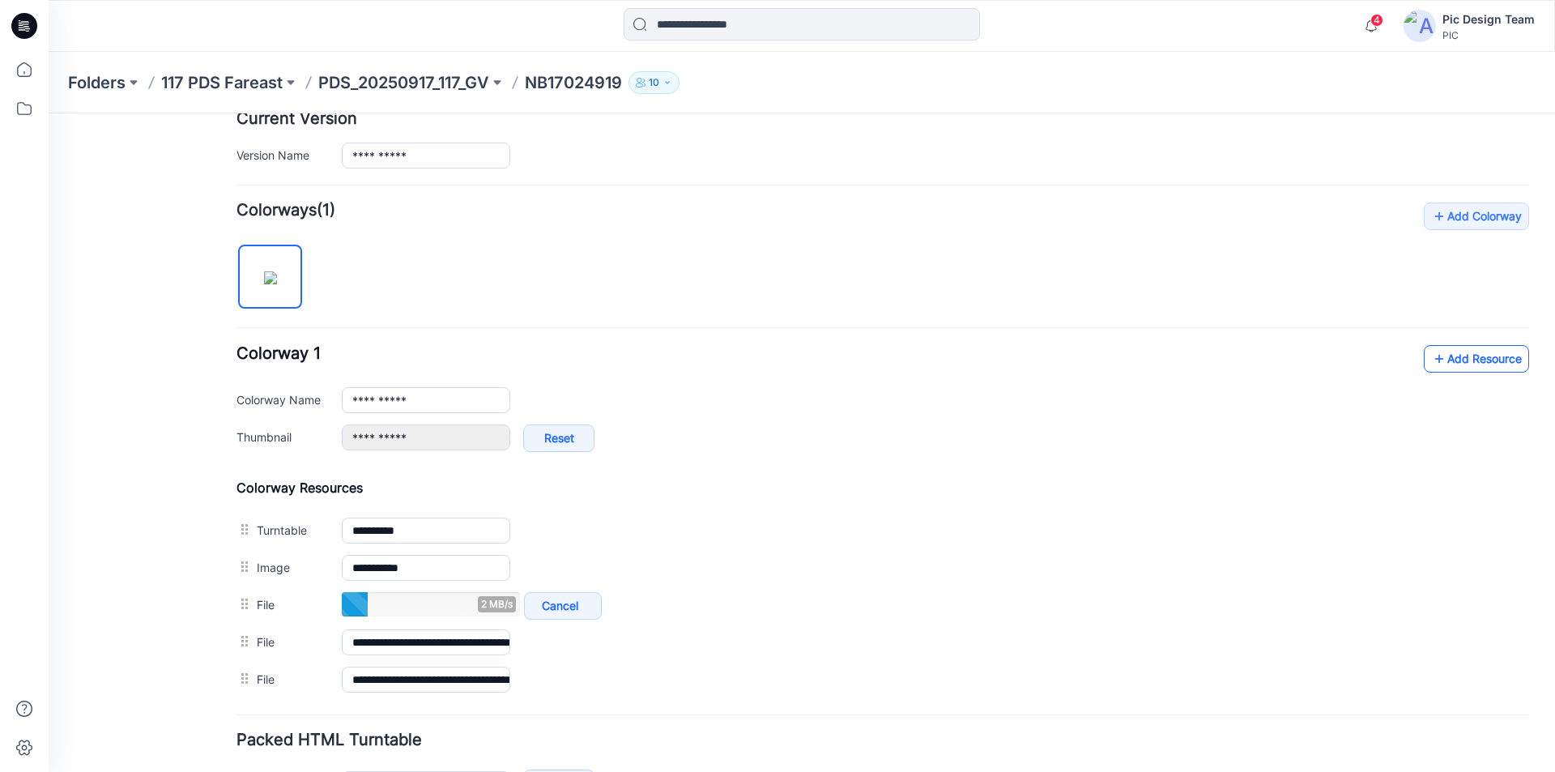
click at [1469, 357] on link "Add Resource" at bounding box center [1476, 359] width 105 height 28
click at [1461, 363] on link "Add Resource" at bounding box center [1476, 359] width 105 height 28
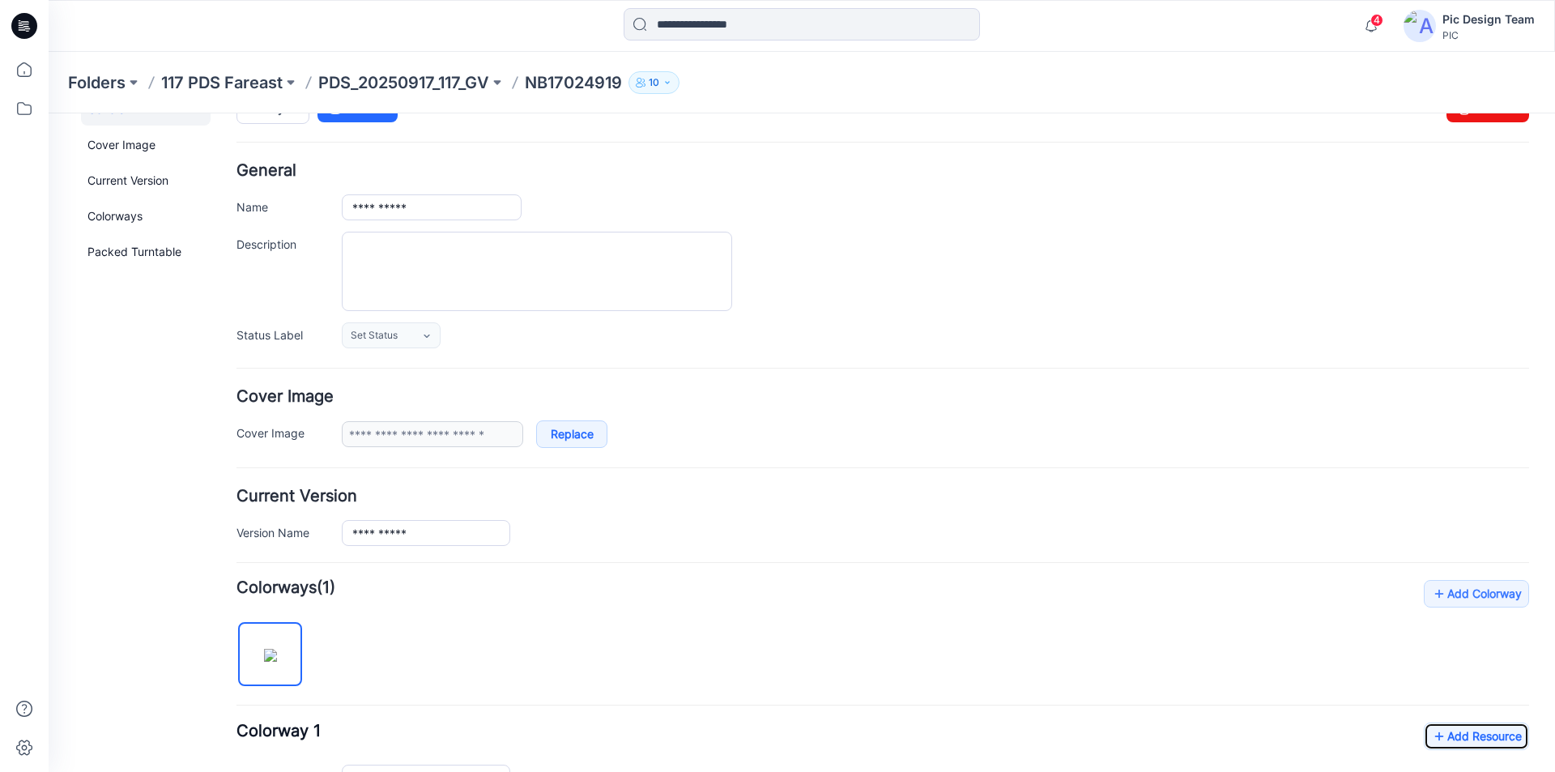
scroll to position [0, 0]
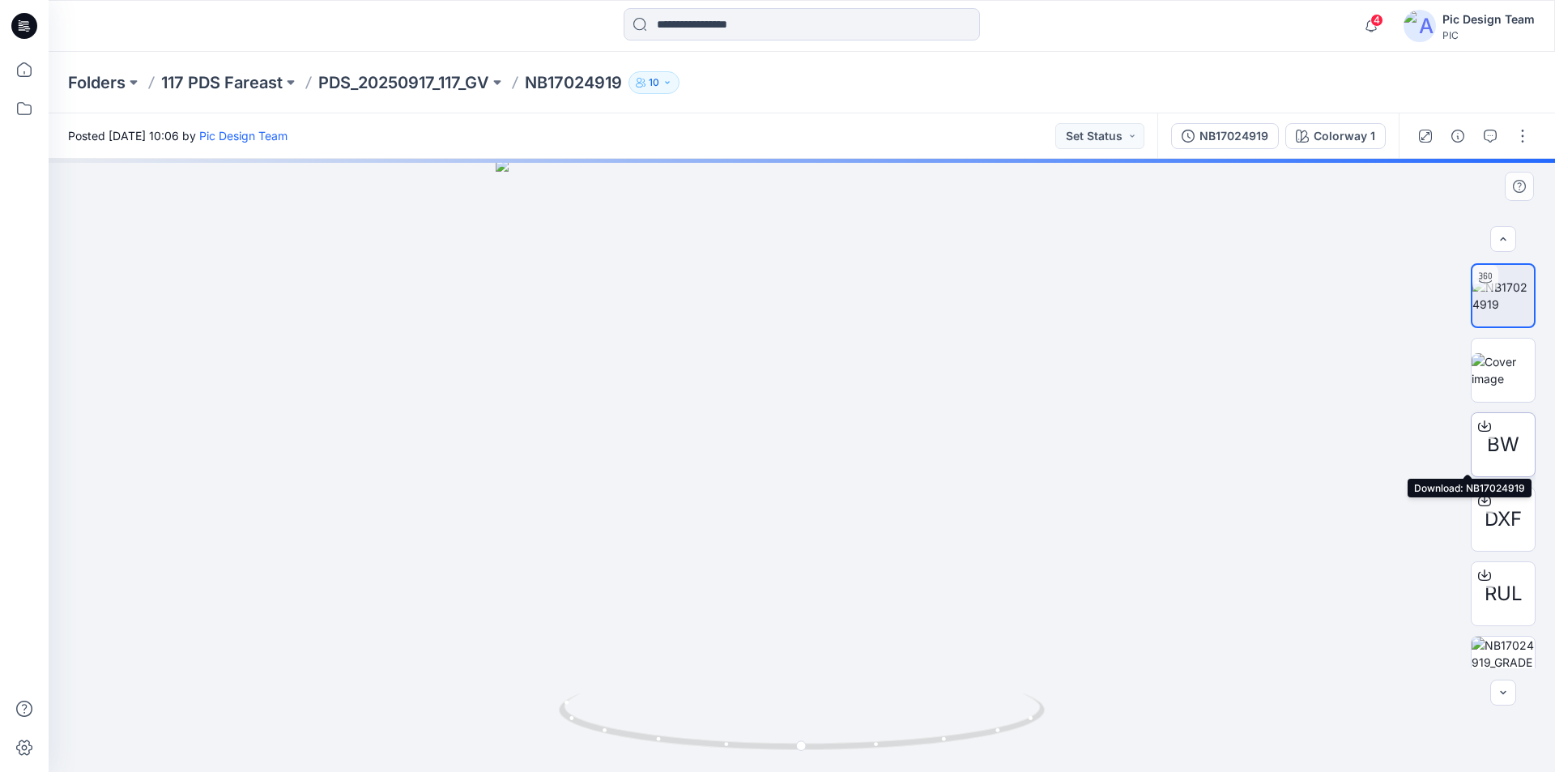
scroll to position [32, 0]
